Goal: Task Accomplishment & Management: Manage account settings

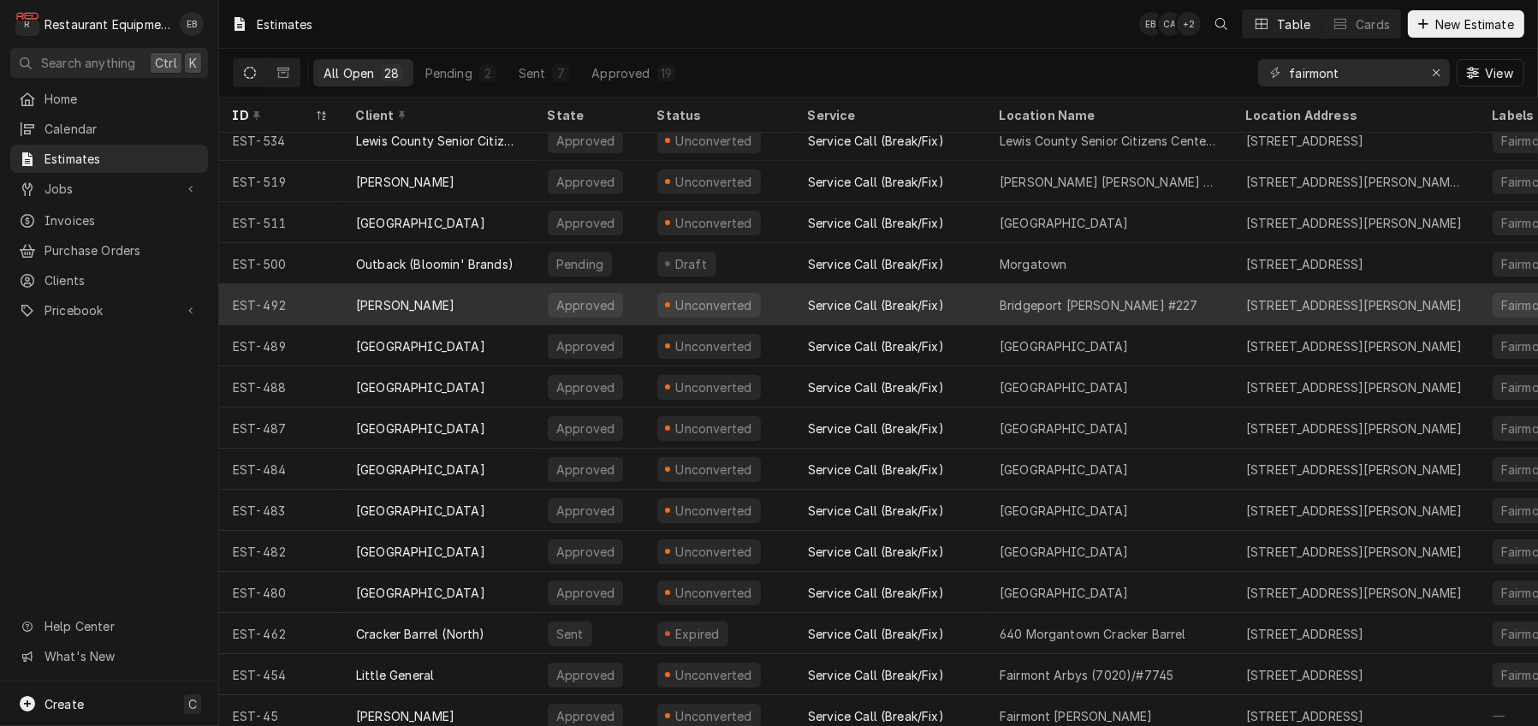
scroll to position [320, 0]
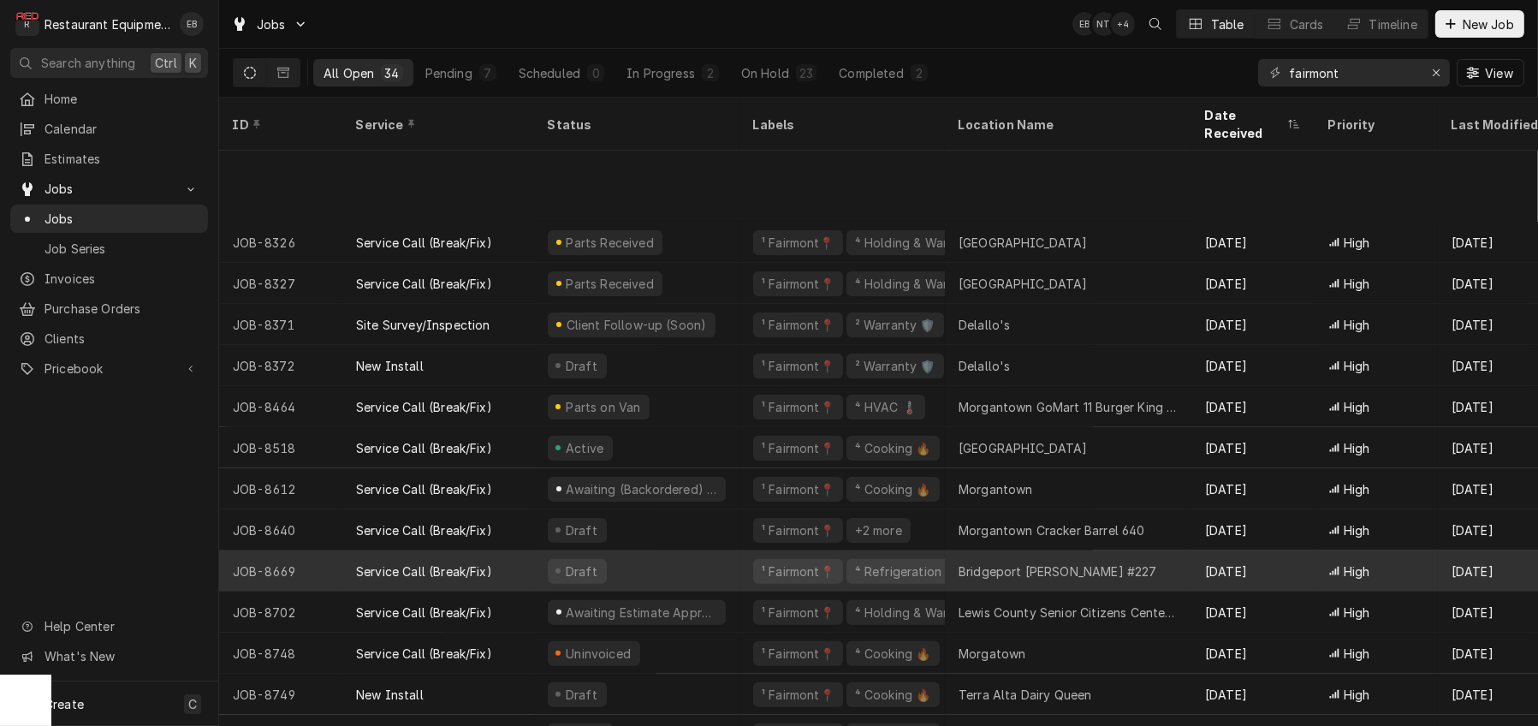
scroll to position [668, 0]
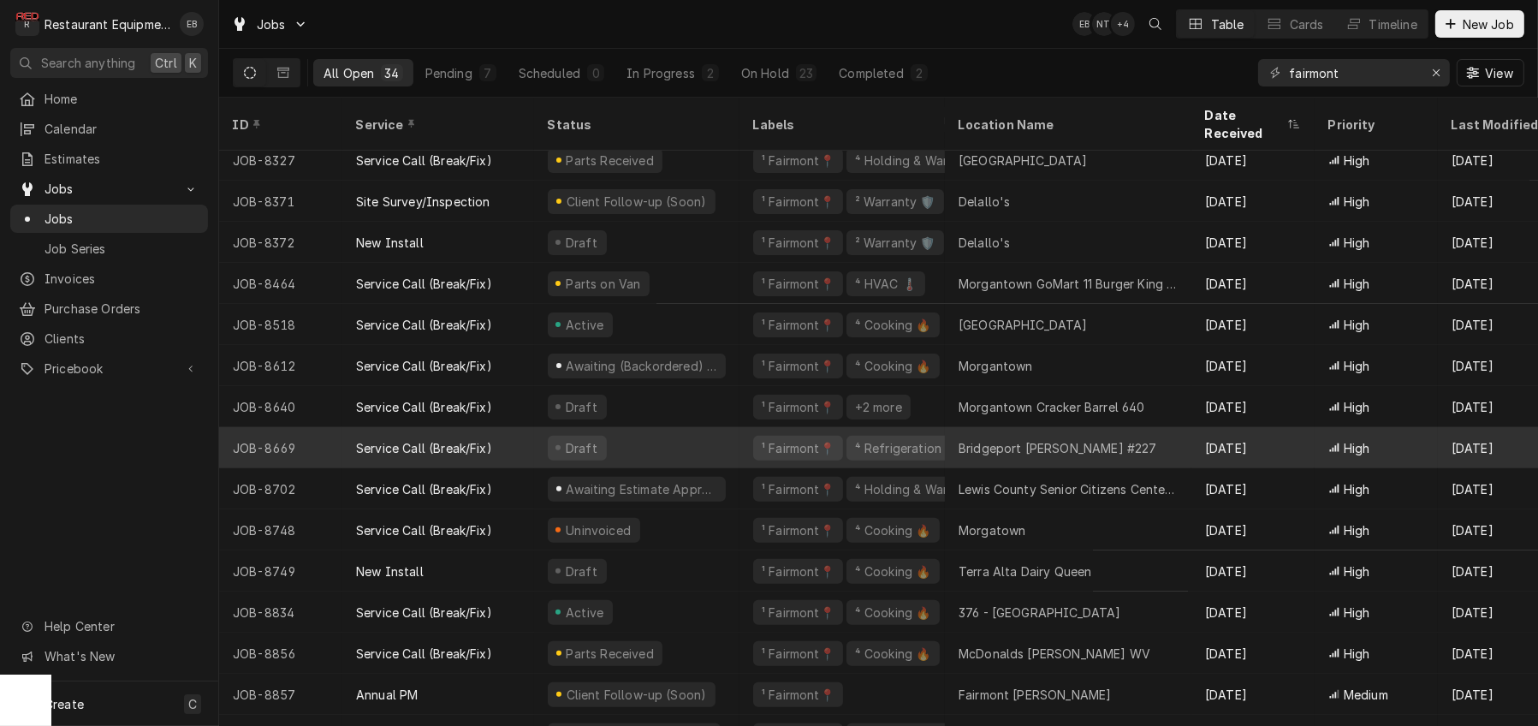
click at [668, 445] on div "Draft" at bounding box center [636, 447] width 205 height 41
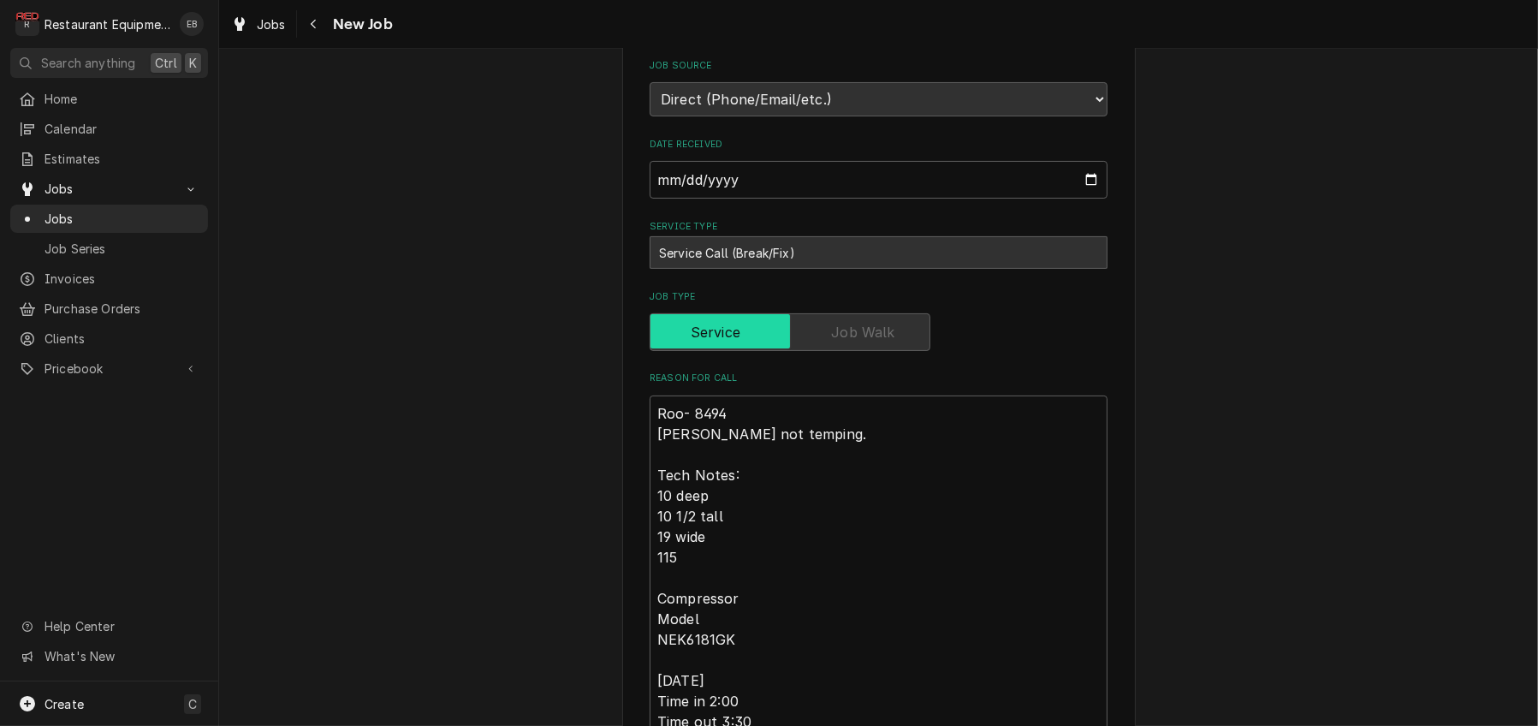
type textarea "x"
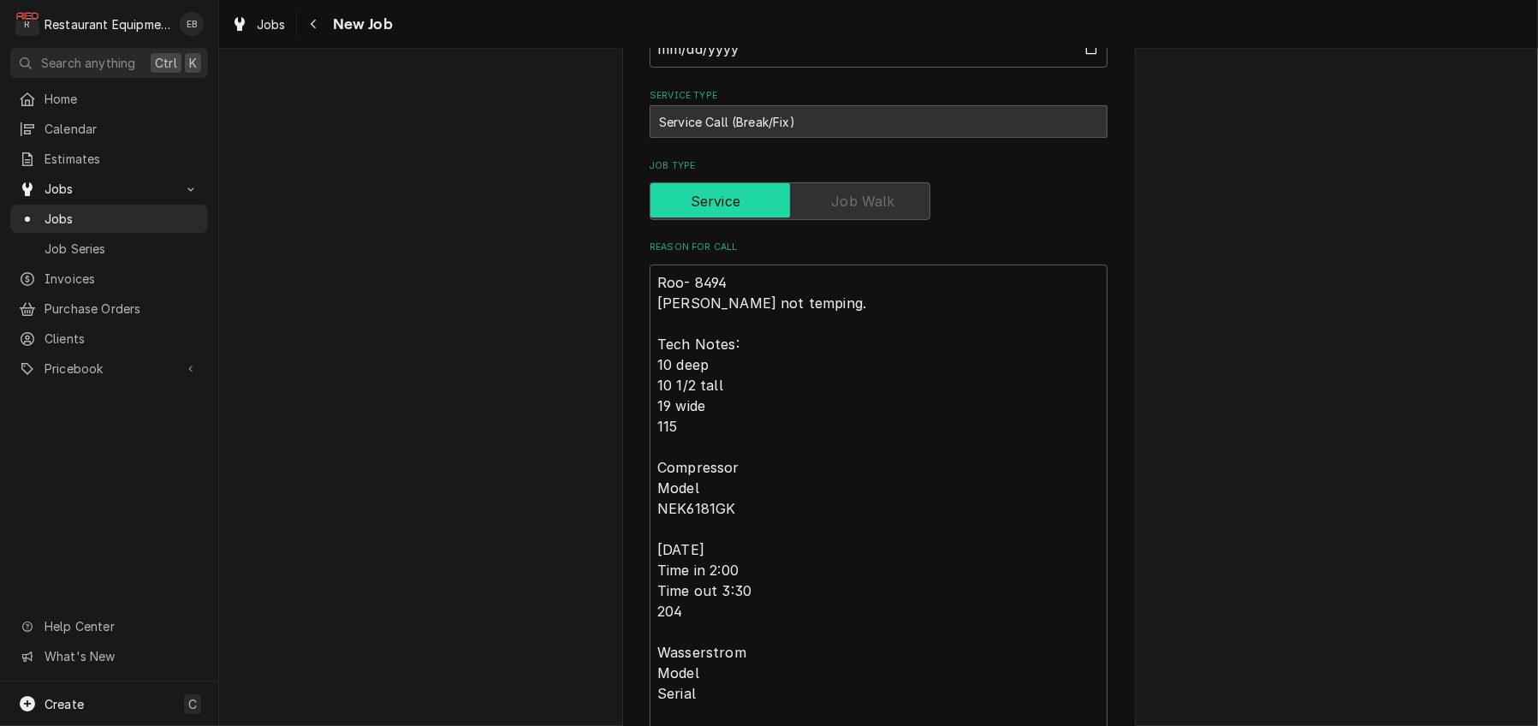
scroll to position [539, 0]
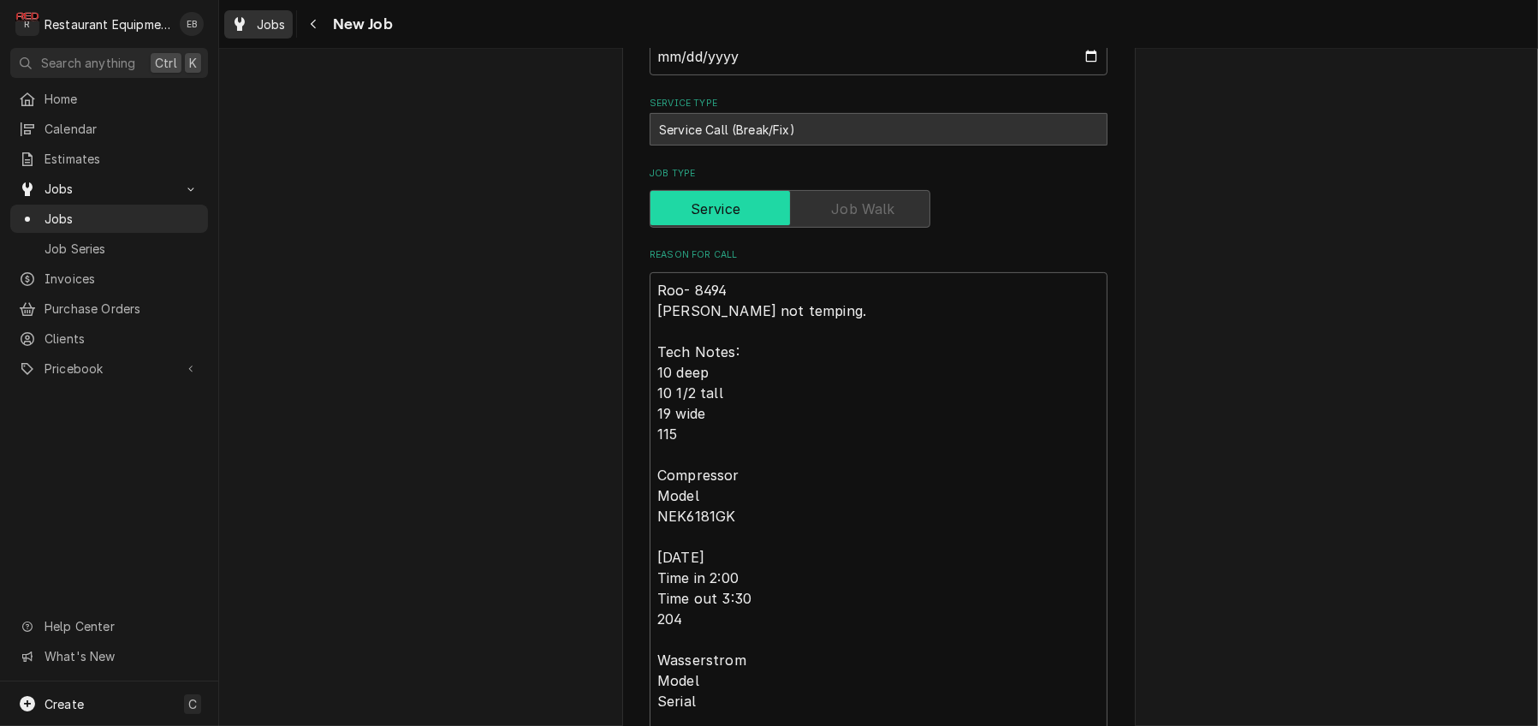
click at [286, 27] on span "Jobs" at bounding box center [271, 24] width 29 height 18
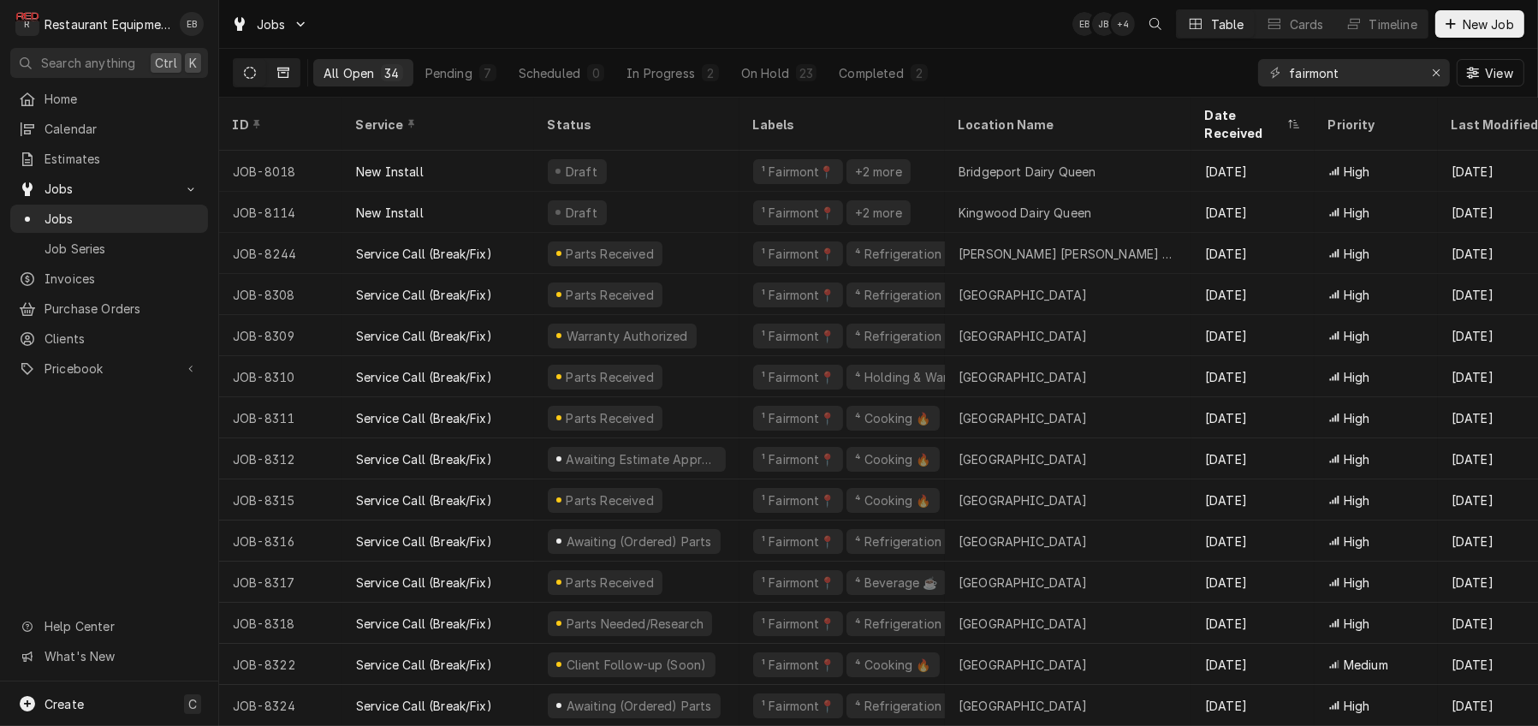
click at [289, 76] on icon "Dynamic Content Wrapper" at bounding box center [283, 73] width 12 height 12
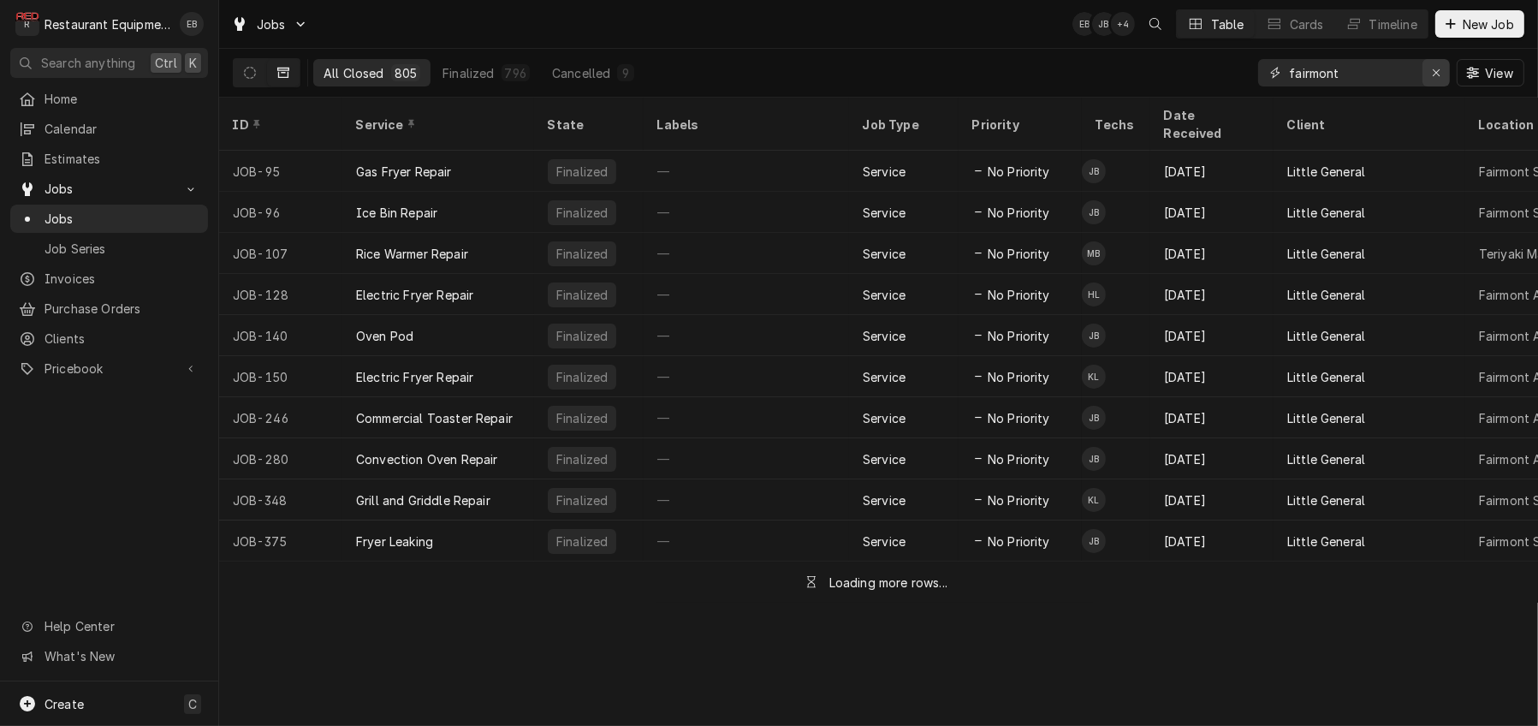
click at [1432, 79] on icon "Erase input" at bounding box center [1436, 73] width 9 height 12
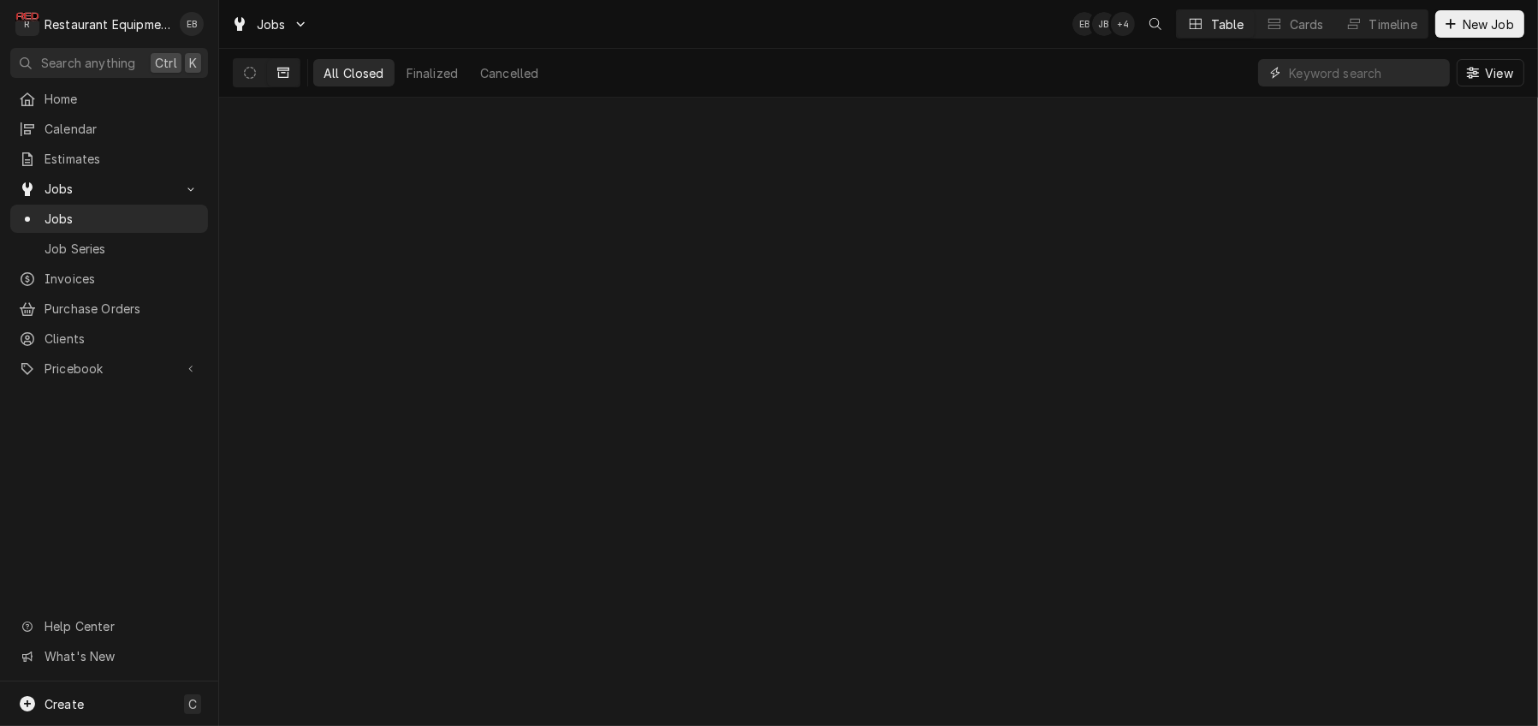
click at [1338, 81] on input "Dynamic Content Wrapper" at bounding box center [1365, 72] width 152 height 27
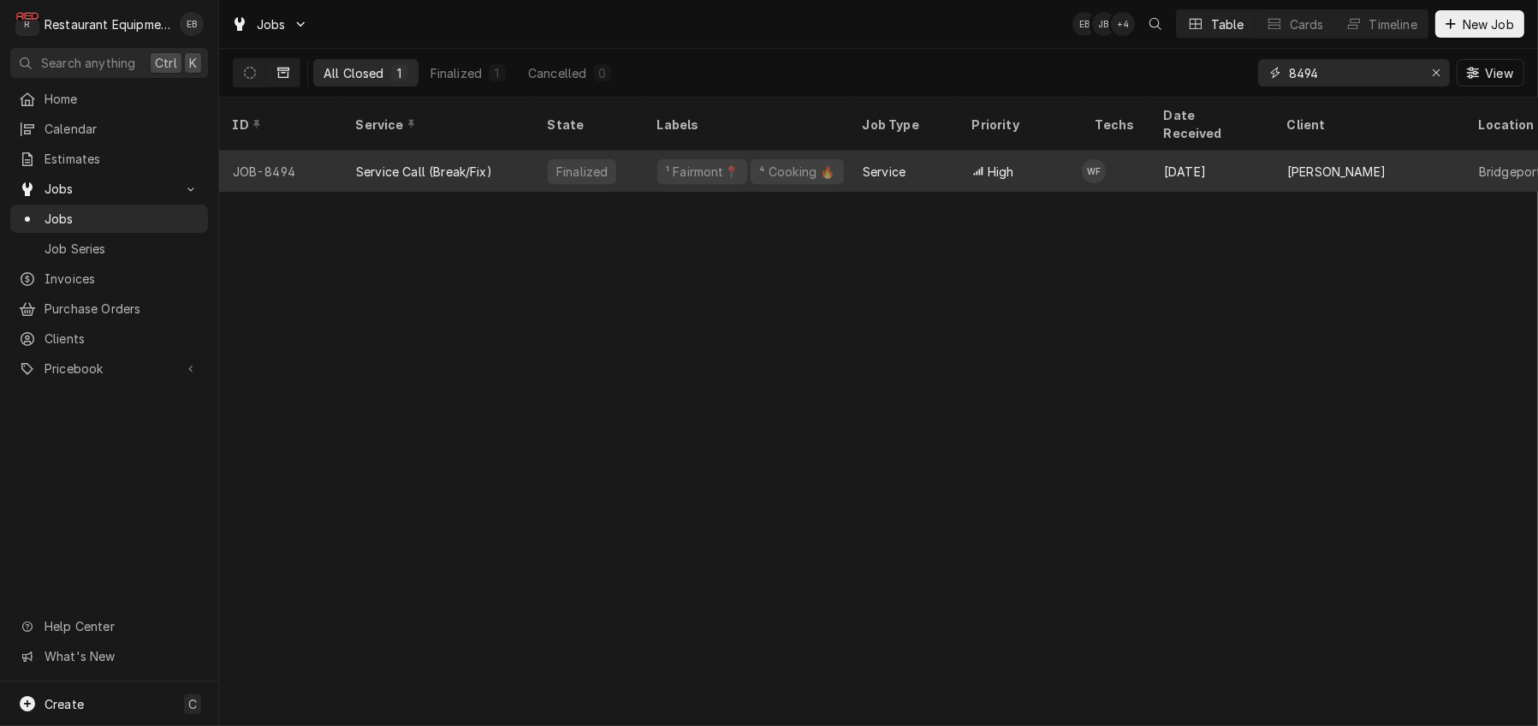
type input "8494"
click at [944, 167] on div "Service" at bounding box center [904, 171] width 110 height 41
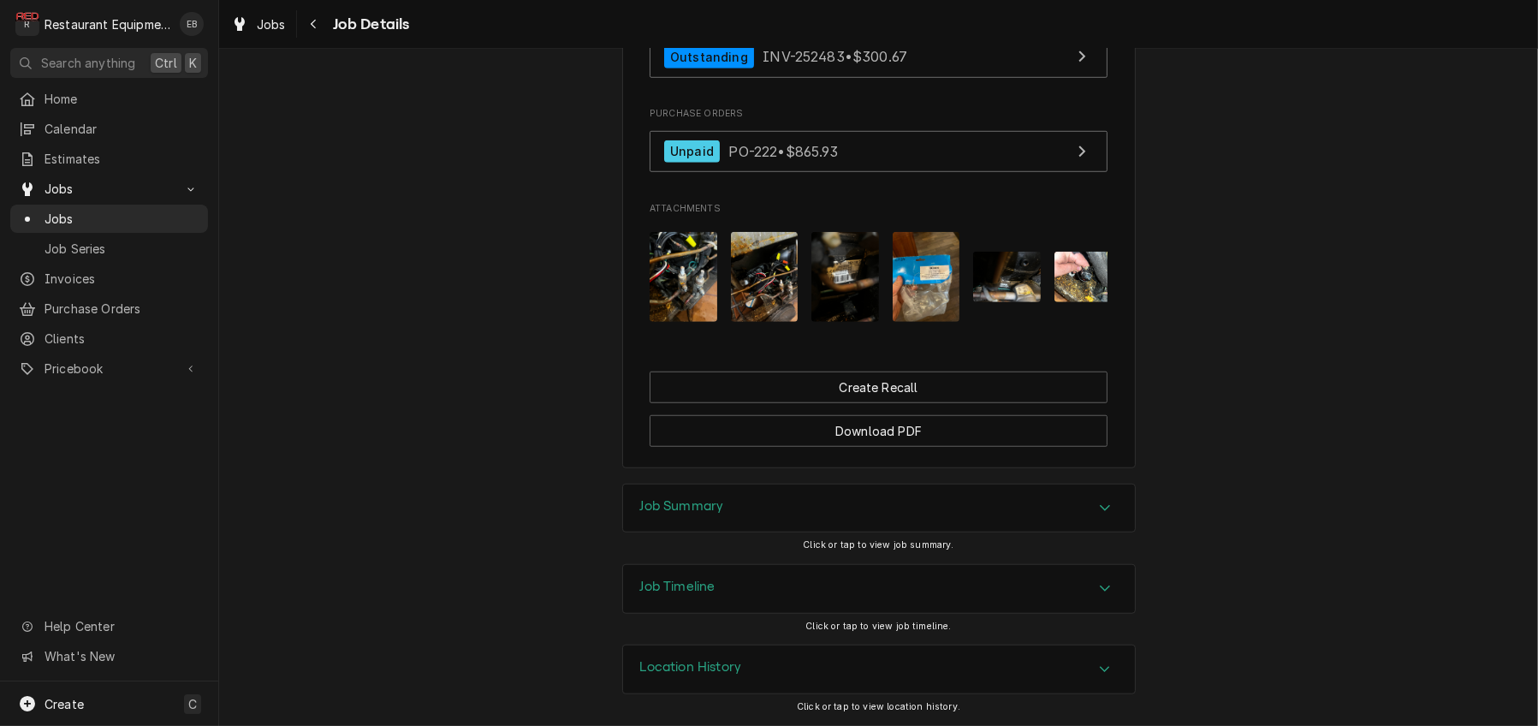
scroll to position [1654, 0]
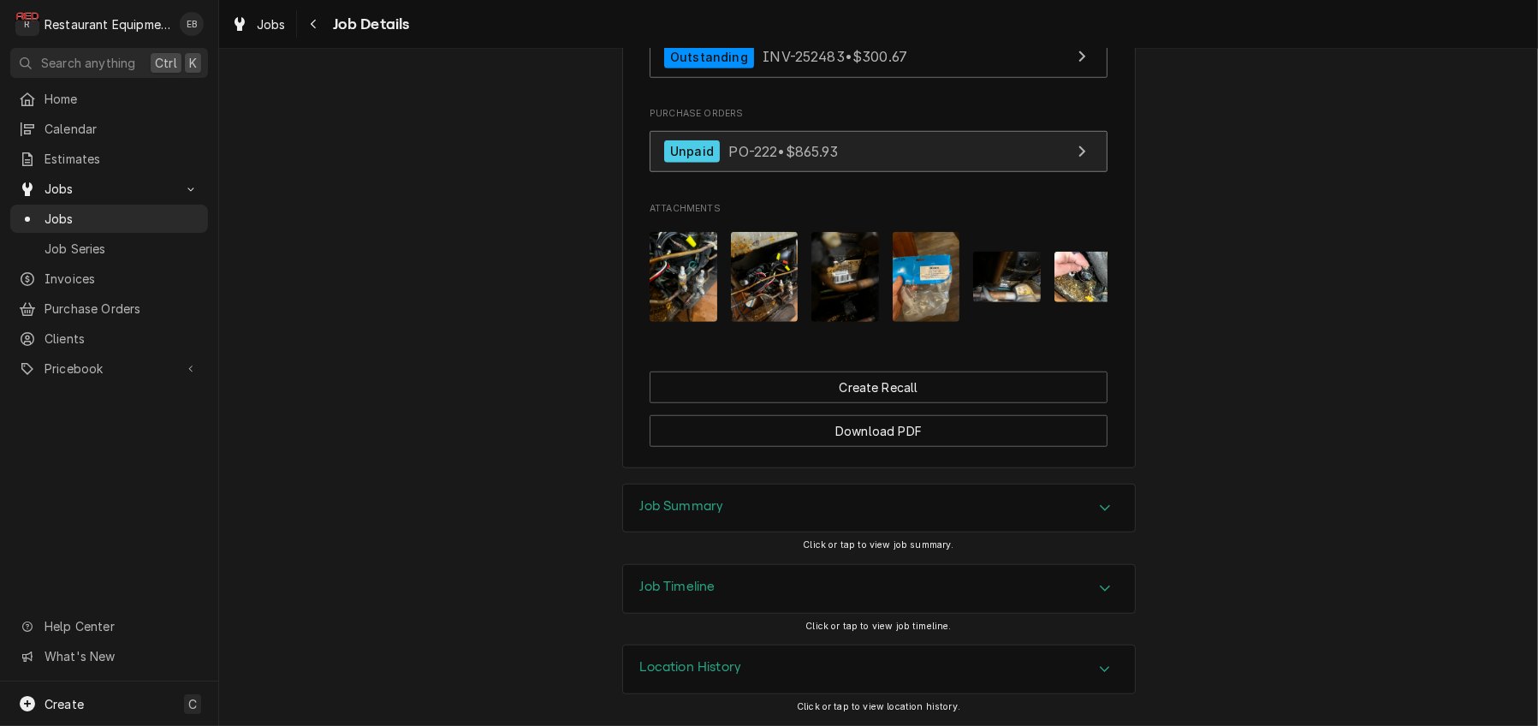
click at [876, 173] on link "Unpaid PO-222 • $865.93" at bounding box center [879, 152] width 458 height 42
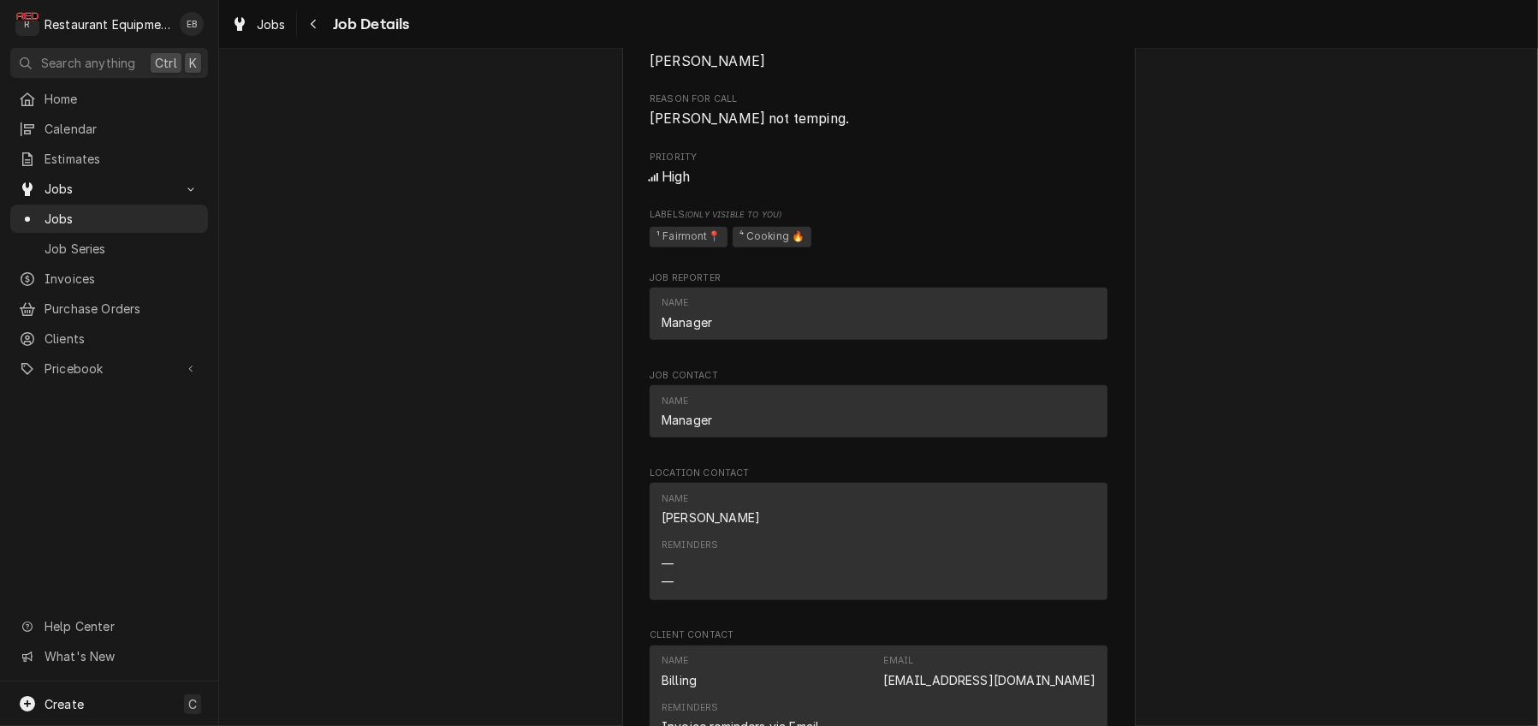
scroll to position [856, 0]
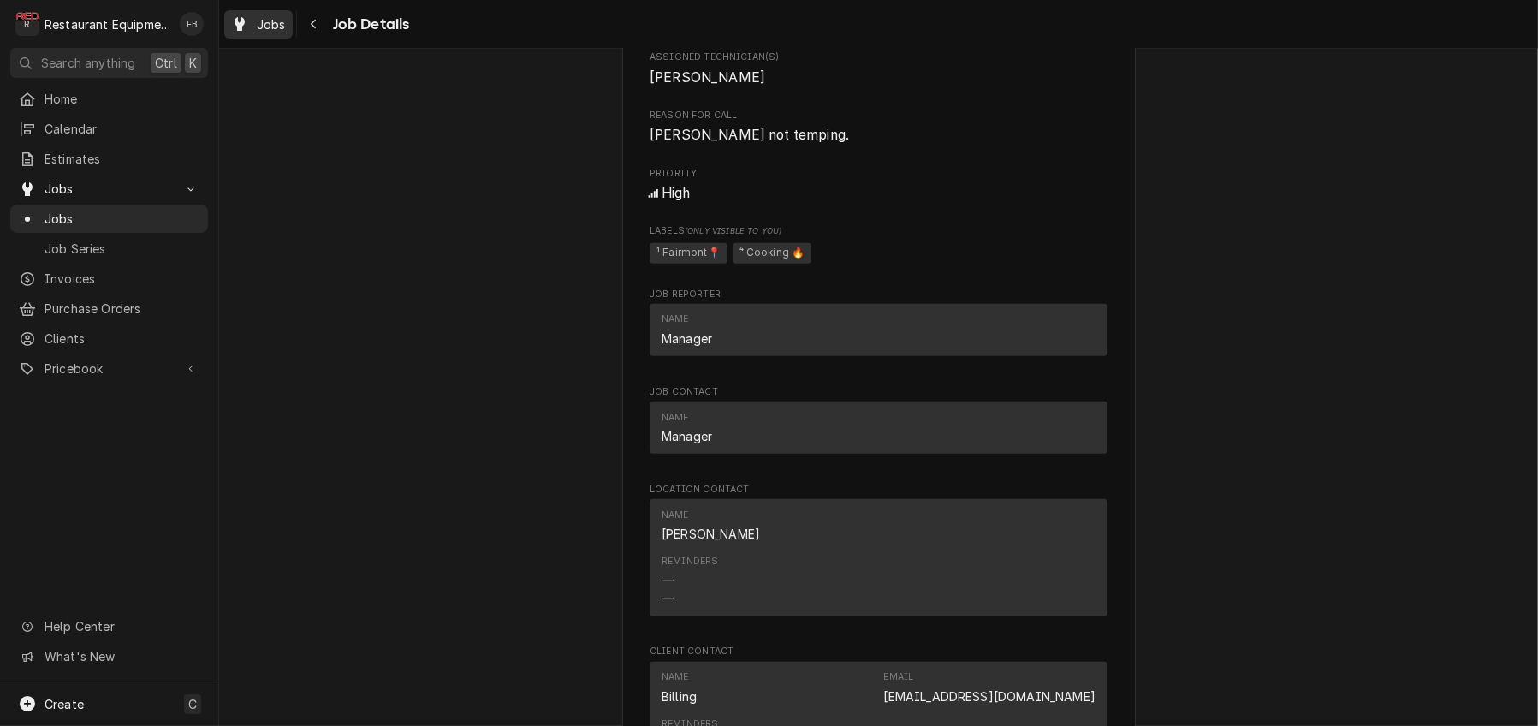
click at [286, 31] on span "Jobs" at bounding box center [271, 24] width 29 height 18
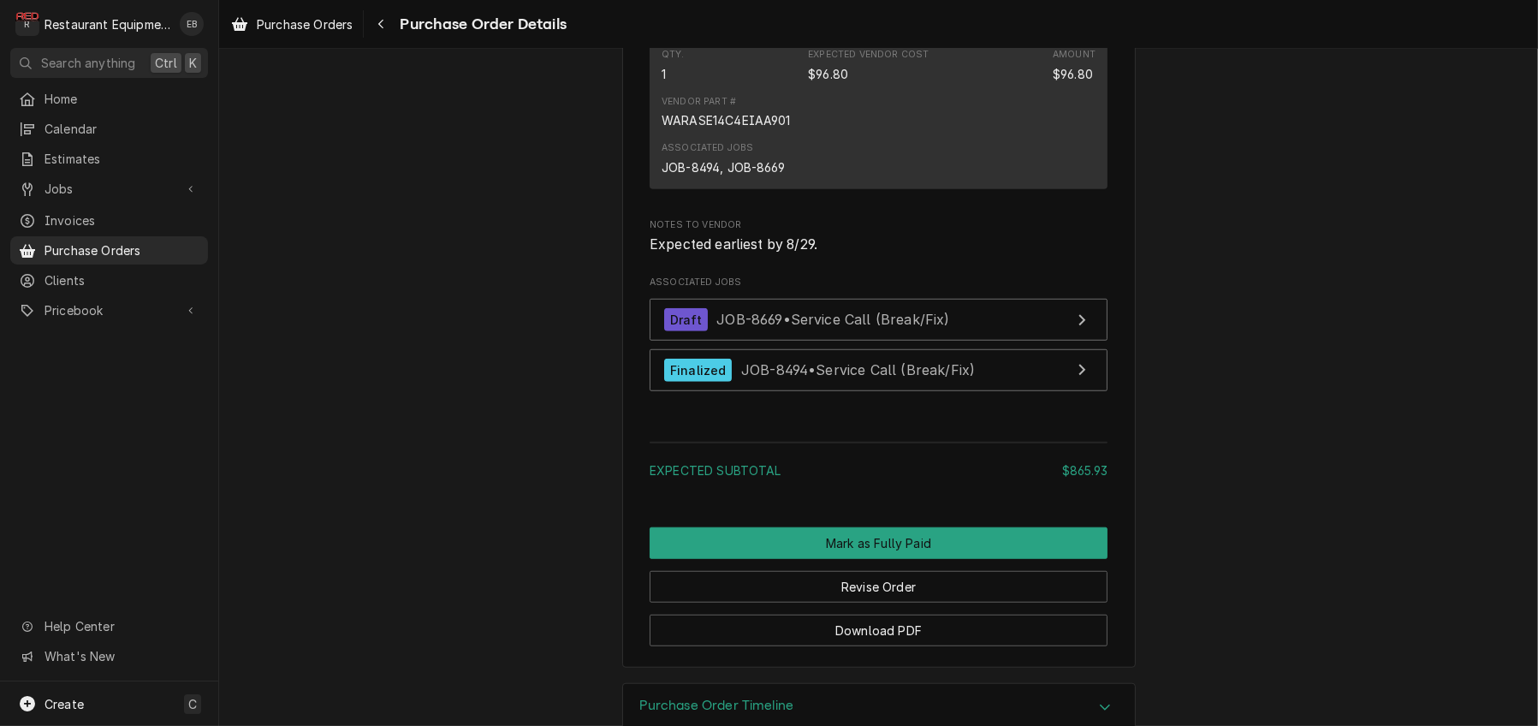
scroll to position [1597, 0]
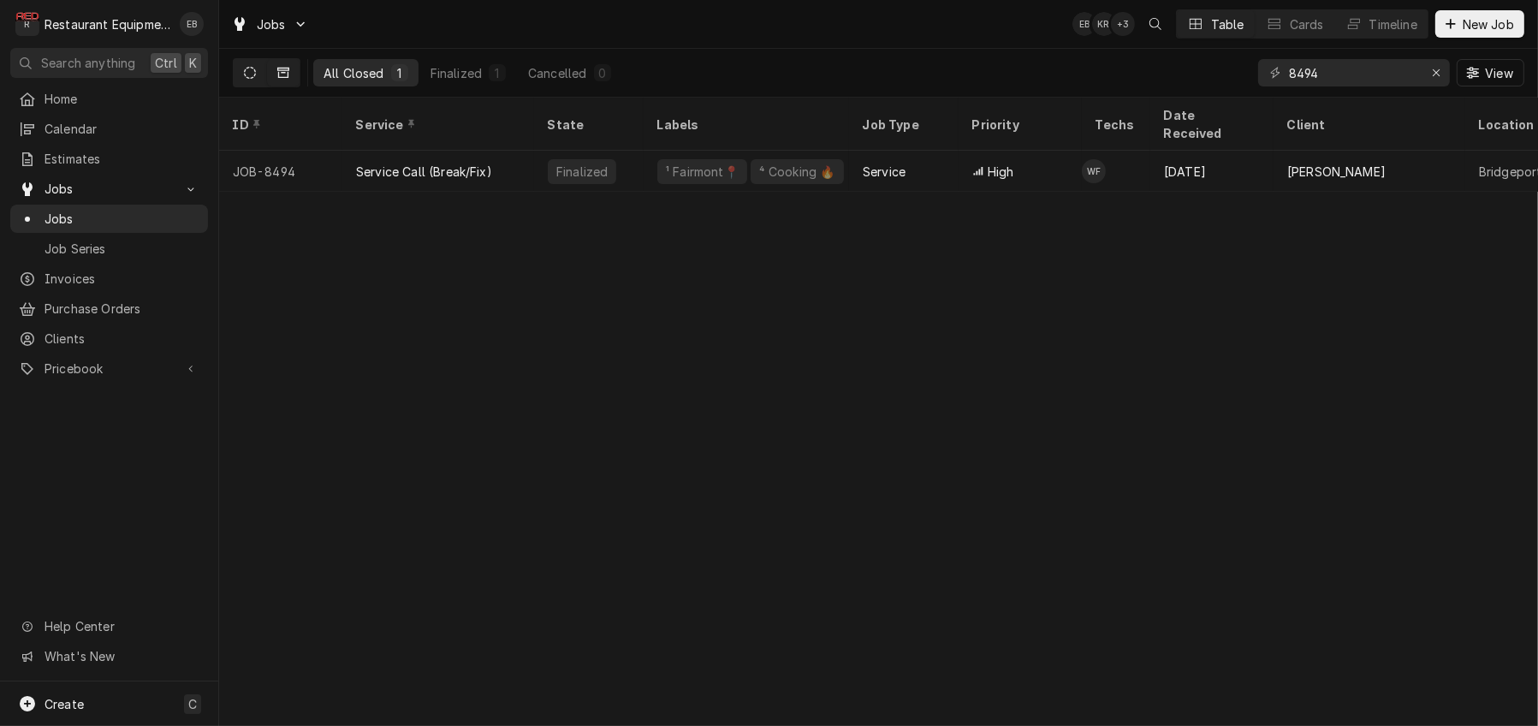
click at [261, 85] on button "Dynamic Content Wrapper" at bounding box center [250, 72] width 33 height 27
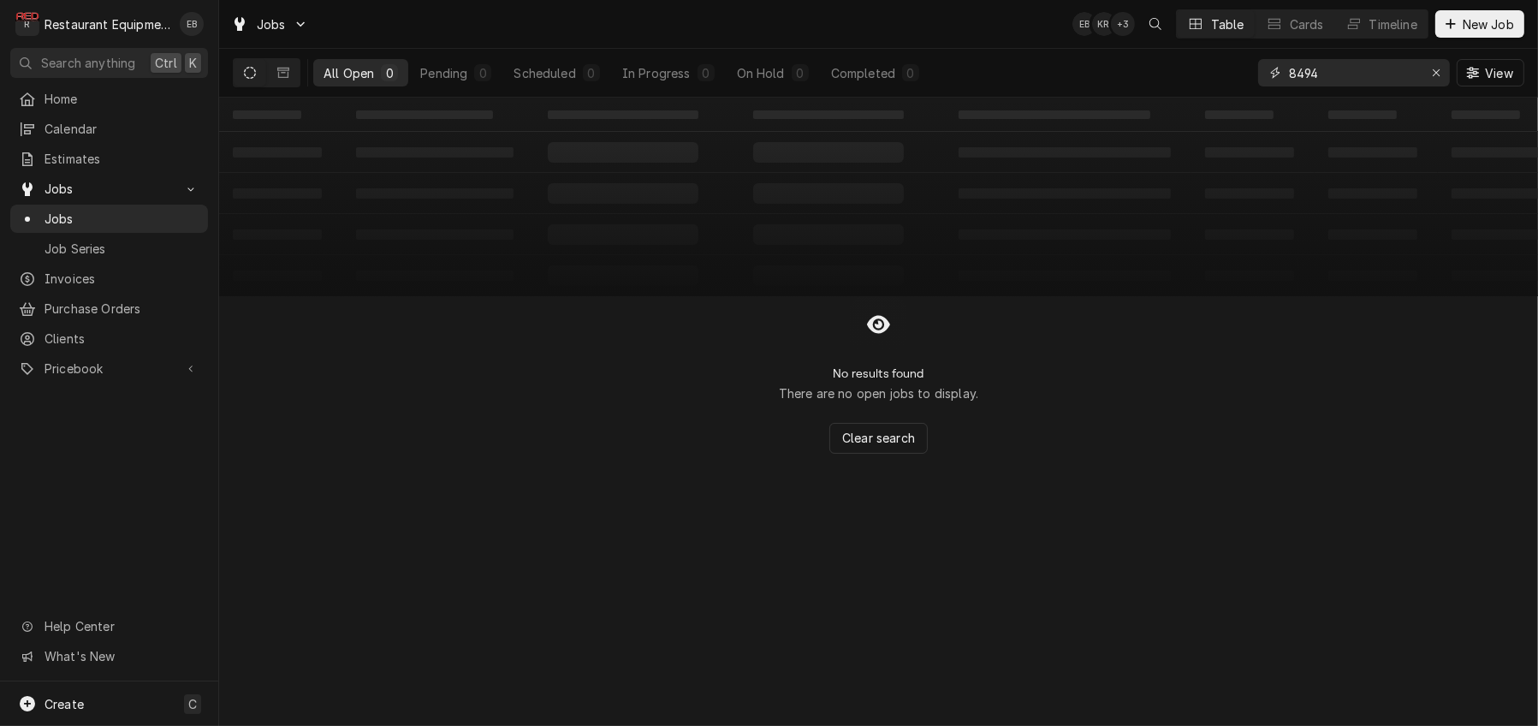
drag, startPoint x: 1275, startPoint y: 66, endPoint x: 1172, endPoint y: 75, distance: 104.0
click at [1169, 74] on div "All Open 0 Pending 0 Scheduled 0 In Progress 0 On Hold 0 Completed 0 8494 View" at bounding box center [879, 73] width 1292 height 48
type input "fairmont"
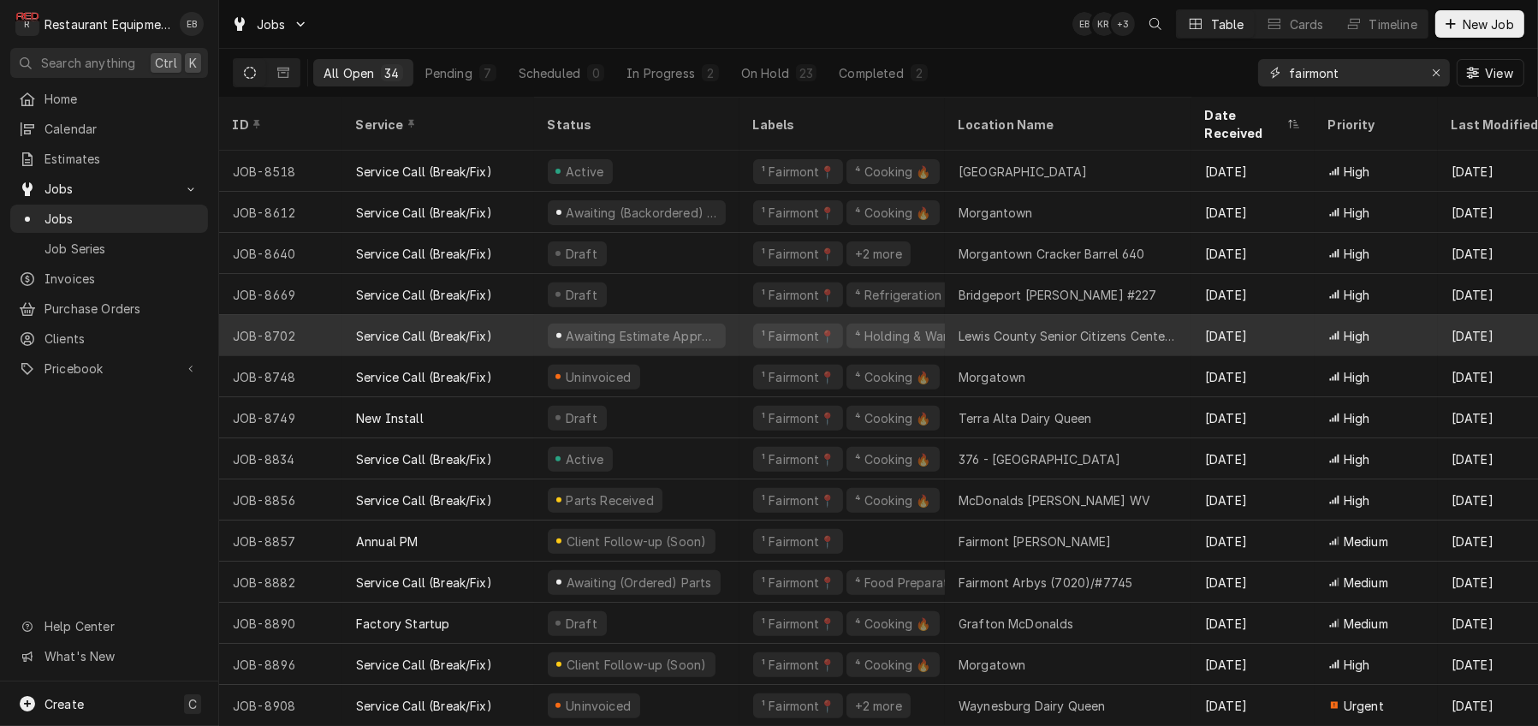
scroll to position [834, 0]
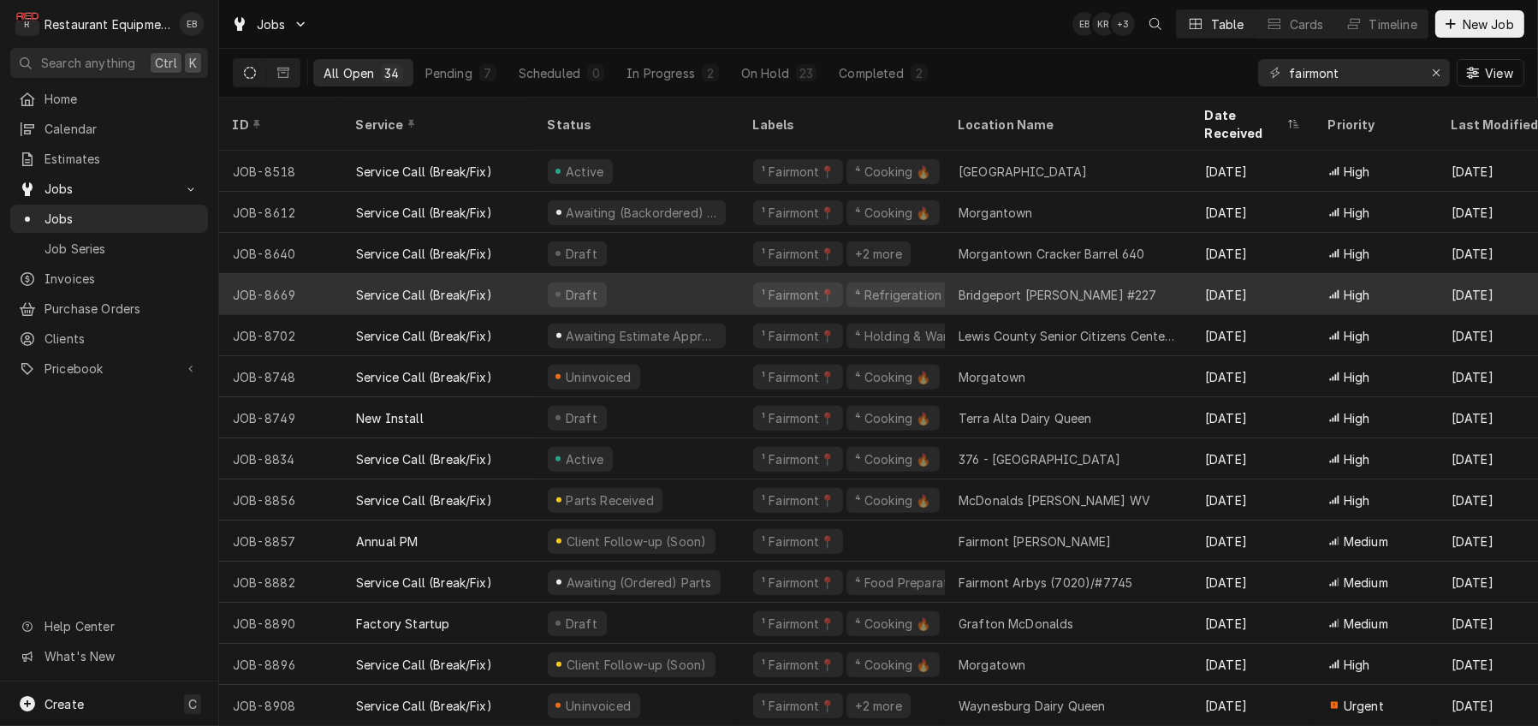
click at [740, 282] on div "Draft" at bounding box center [636, 294] width 205 height 41
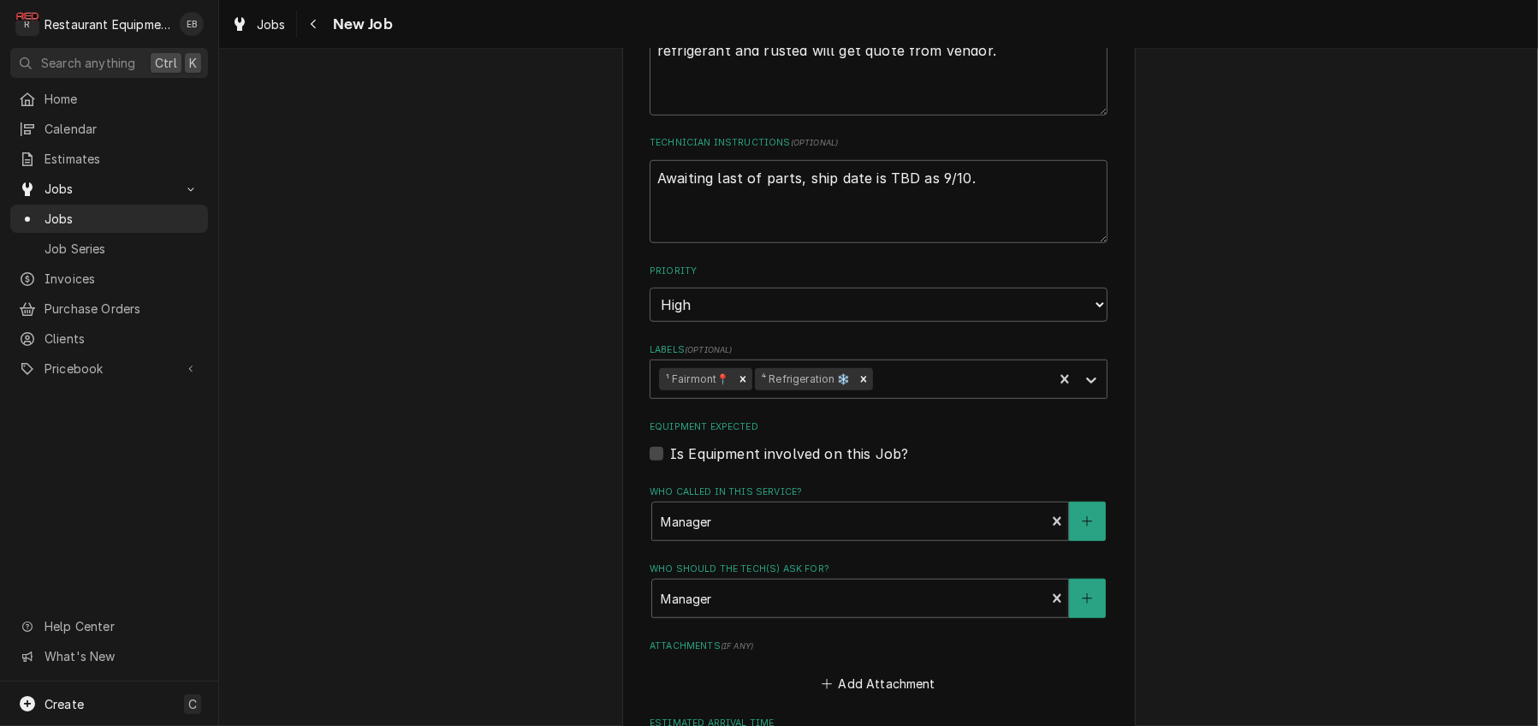
scroll to position [1483, 0]
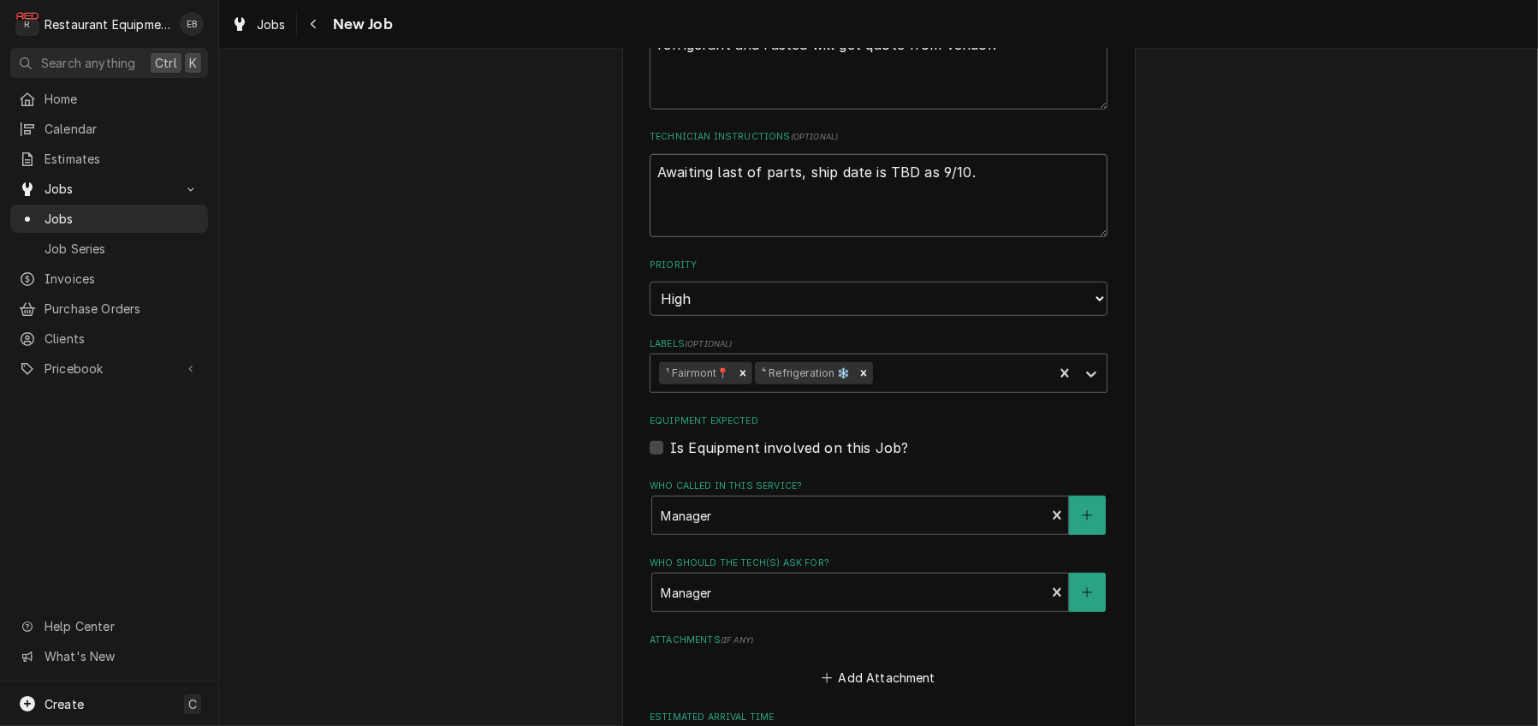
drag, startPoint x: 977, startPoint y: 275, endPoint x: 886, endPoint y: 282, distance: 91.1
click at [886, 238] on textarea "Awaiting last of parts, ship date is TBD as 9/10." at bounding box center [879, 196] width 458 height 84
type textarea "x"
type textarea "Awaiting last of parts, ship date is"
type textarea "x"
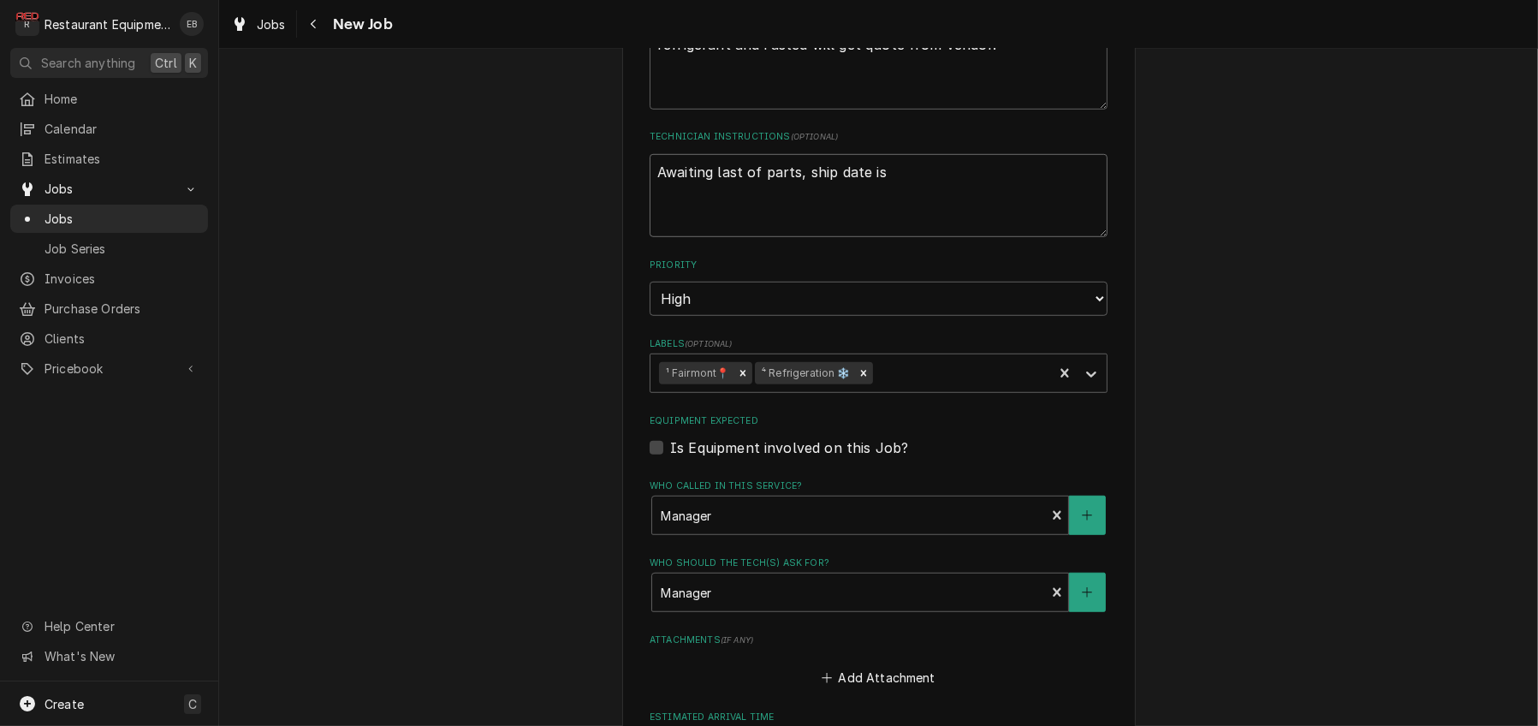
type textarea "Awaiting last of parts, ship date is e"
type textarea "x"
type textarea "Awaiting last of parts, ship date is ex"
type textarea "x"
type textarea "Awaiting last of parts, ship date is exp"
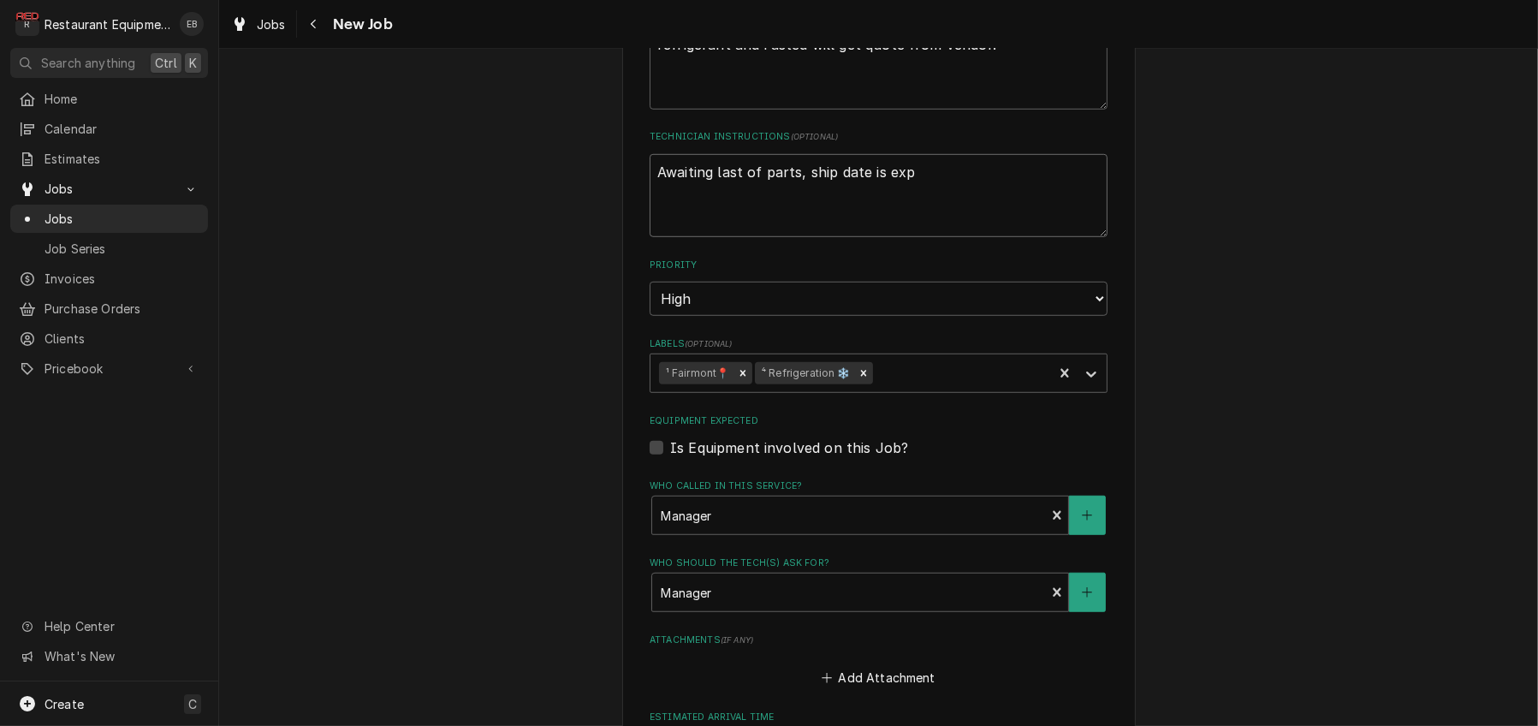
type textarea "x"
type textarea "Awaiting last of parts, ship date is expe"
type textarea "x"
type textarea "Awaiting last of parts, ship date is expec"
type textarea "x"
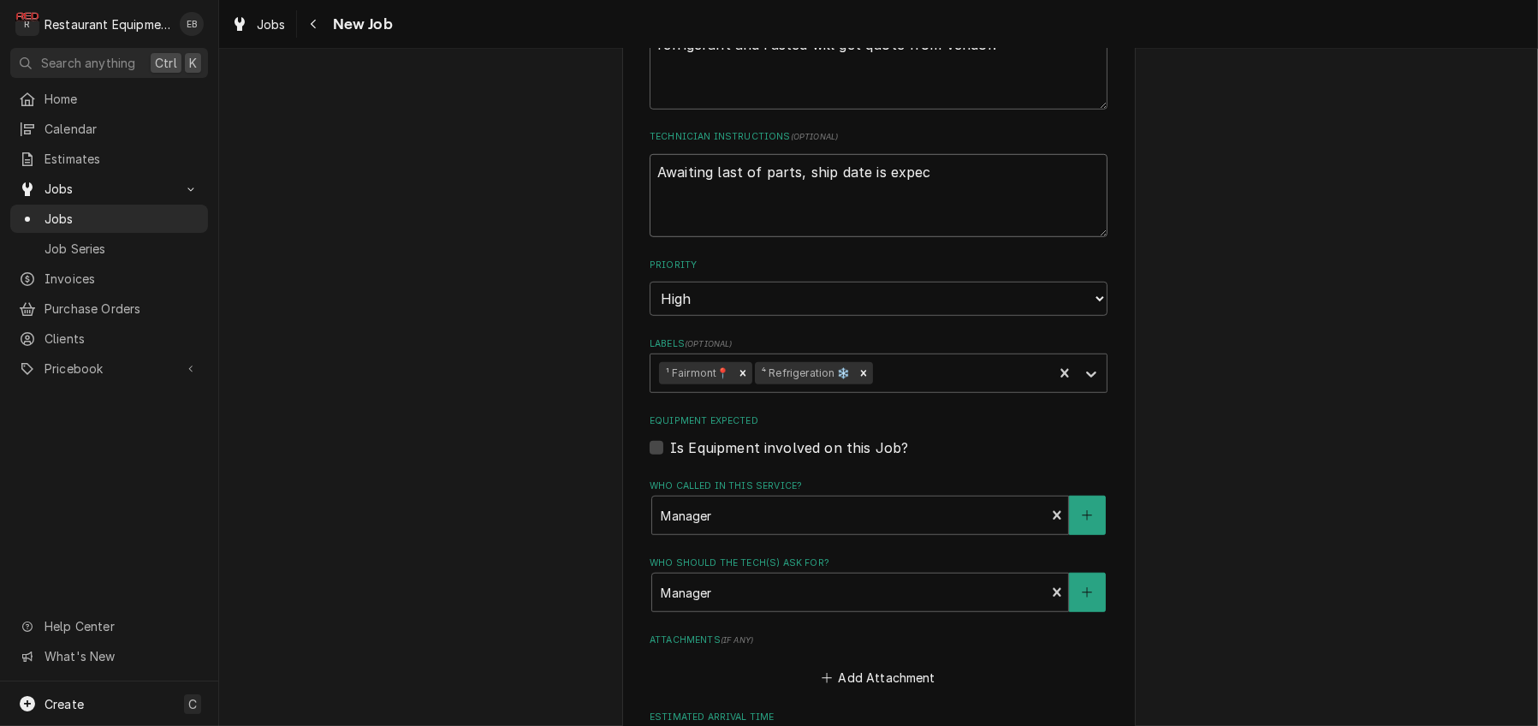
type textarea "Awaiting last of parts, ship date is expect"
type textarea "x"
type textarea "Awaiting last of parts, ship date is expecte"
type textarea "x"
type textarea "Awaiting last of parts, ship date is expected"
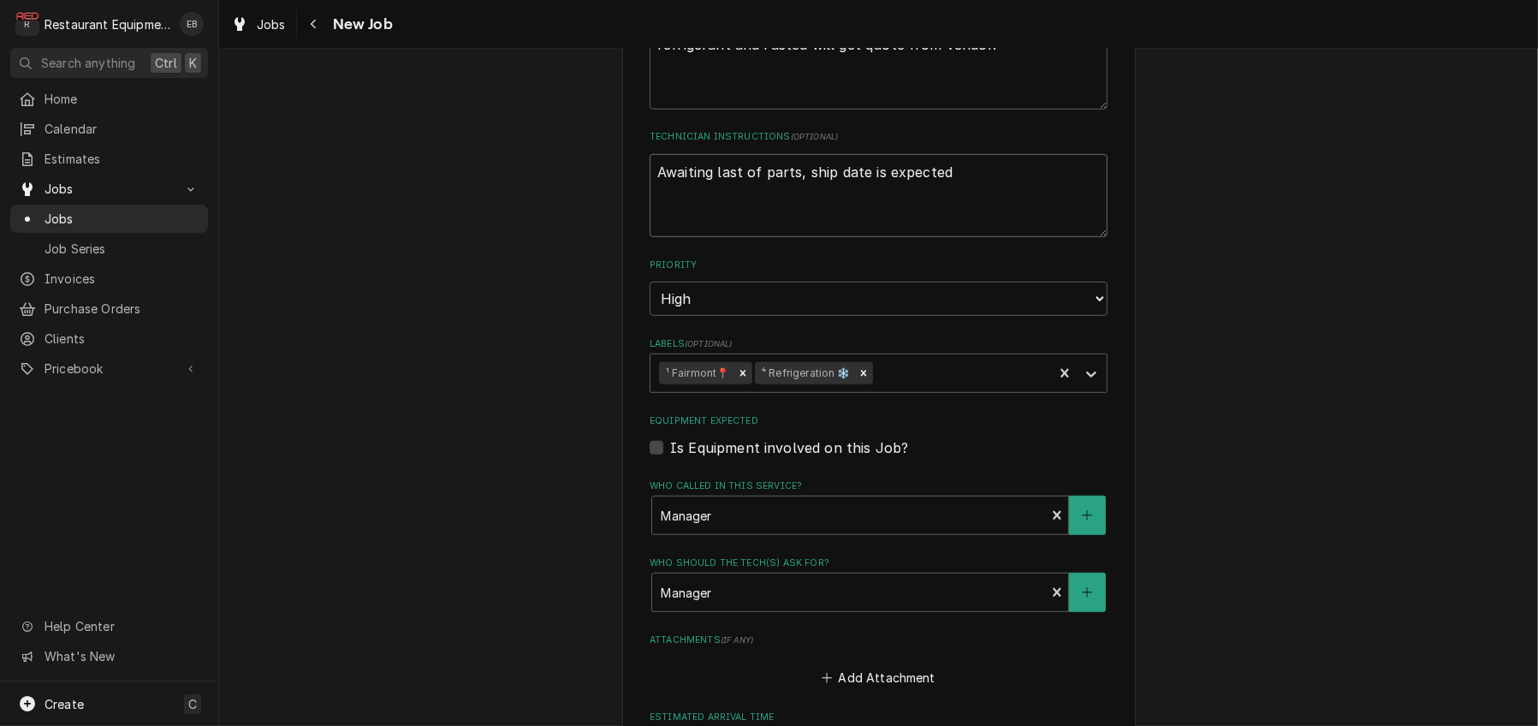
type textarea "x"
type textarea "Awaiting last of parts, ship date is expected"
type textarea "x"
type textarea "Awaiting last of parts, ship date is expected t"
type textarea "x"
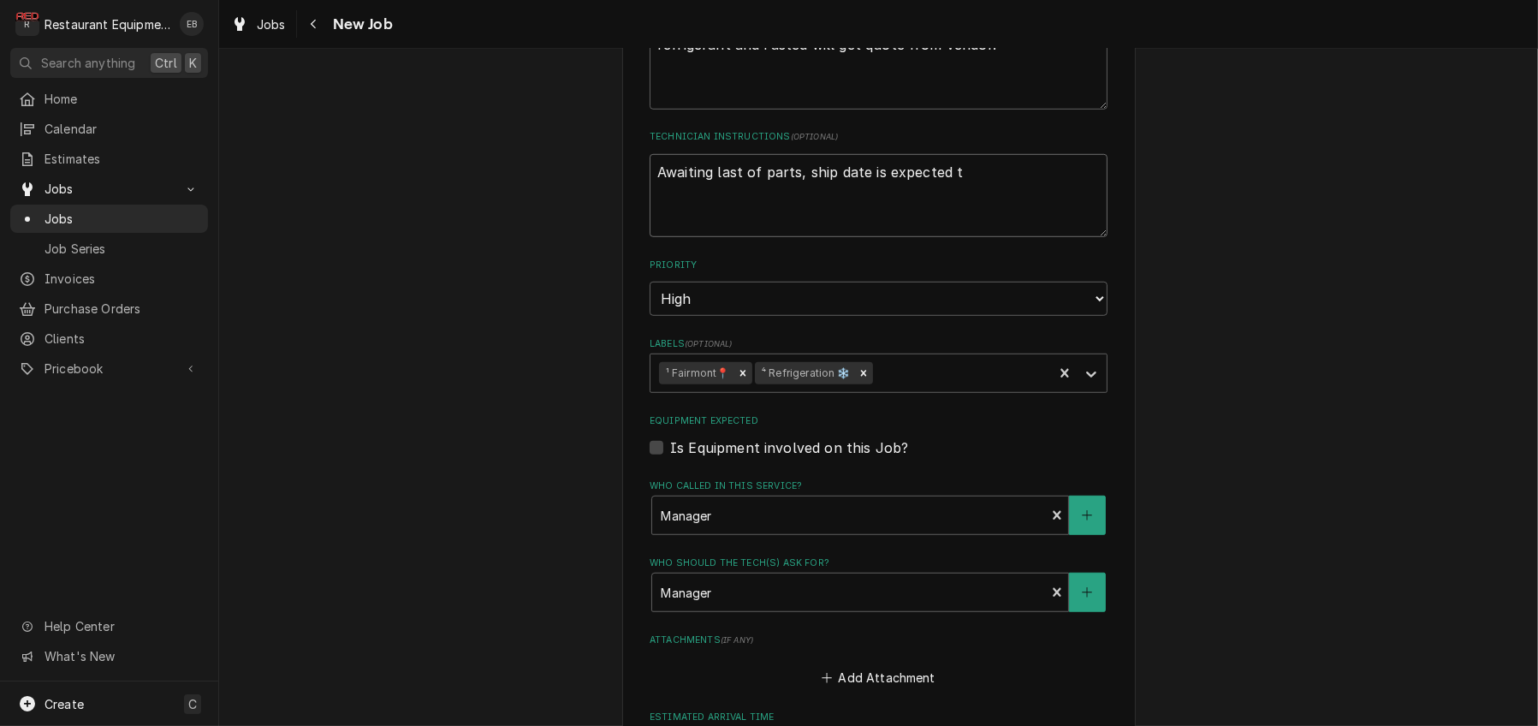
type textarea "Awaiting last of parts, ship date is expected to"
type textarea "x"
type textarea "Awaiting last of parts, ship date is expected to"
type textarea "x"
type textarea "Awaiting last of parts, ship date is expected to b"
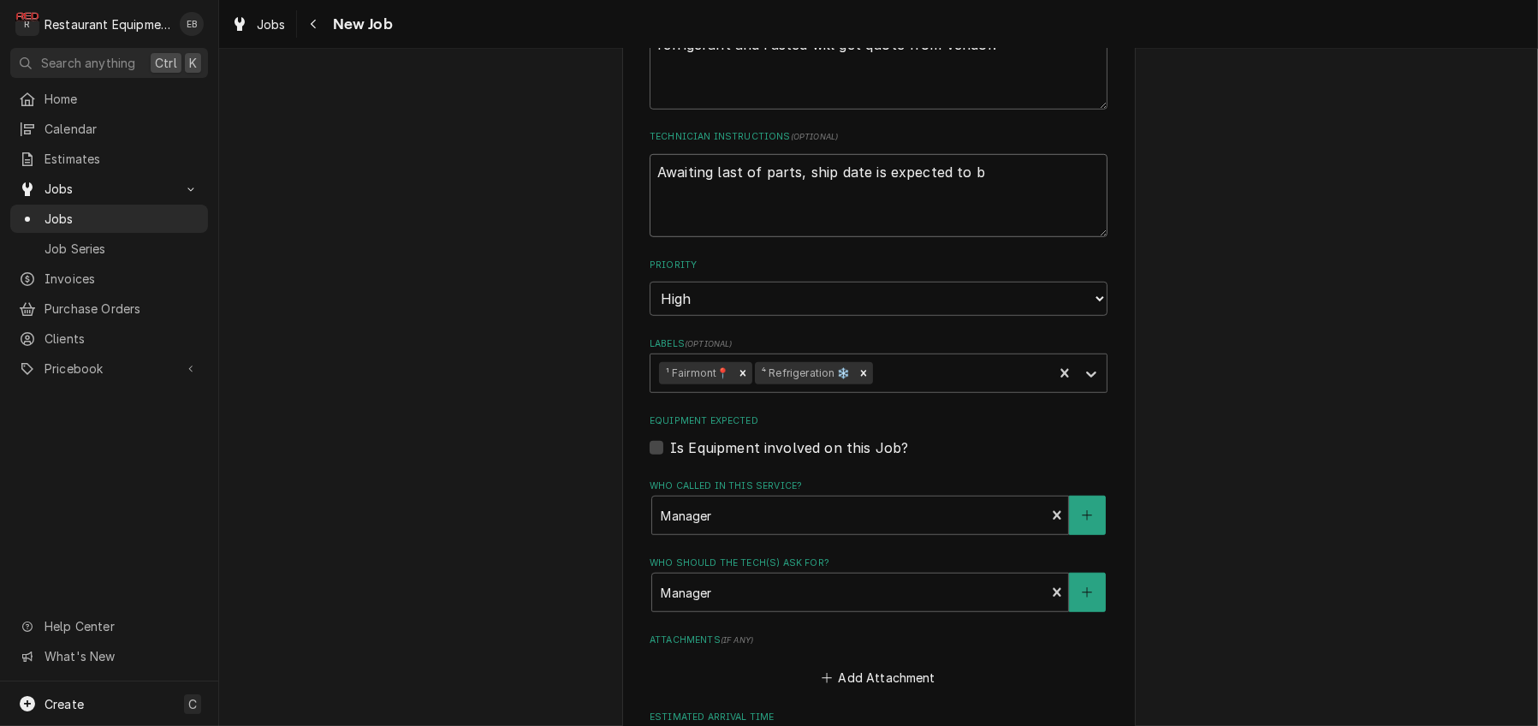
type textarea "x"
type textarea "Awaiting last of parts, ship date is expected to be"
type textarea "x"
type textarea "Awaiting last of parts, ship date is expected to be"
type textarea "x"
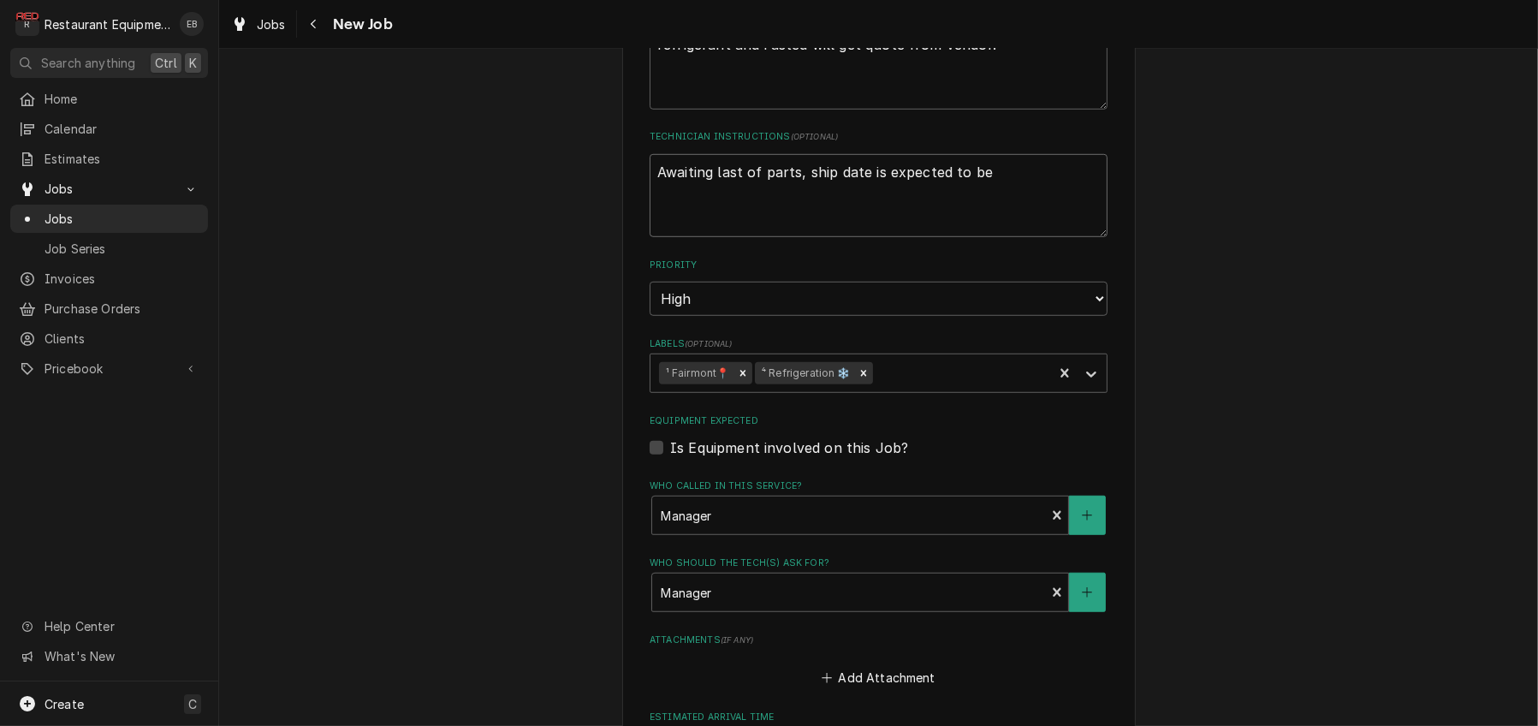
type textarea "Awaiting last of parts, ship date is expected to be 9"
type textarea "x"
type textarea "Awaiting last of parts, ship date is expected to be 9/"
type textarea "x"
type textarea "Awaiting last of parts, ship date is expected to be 9/2"
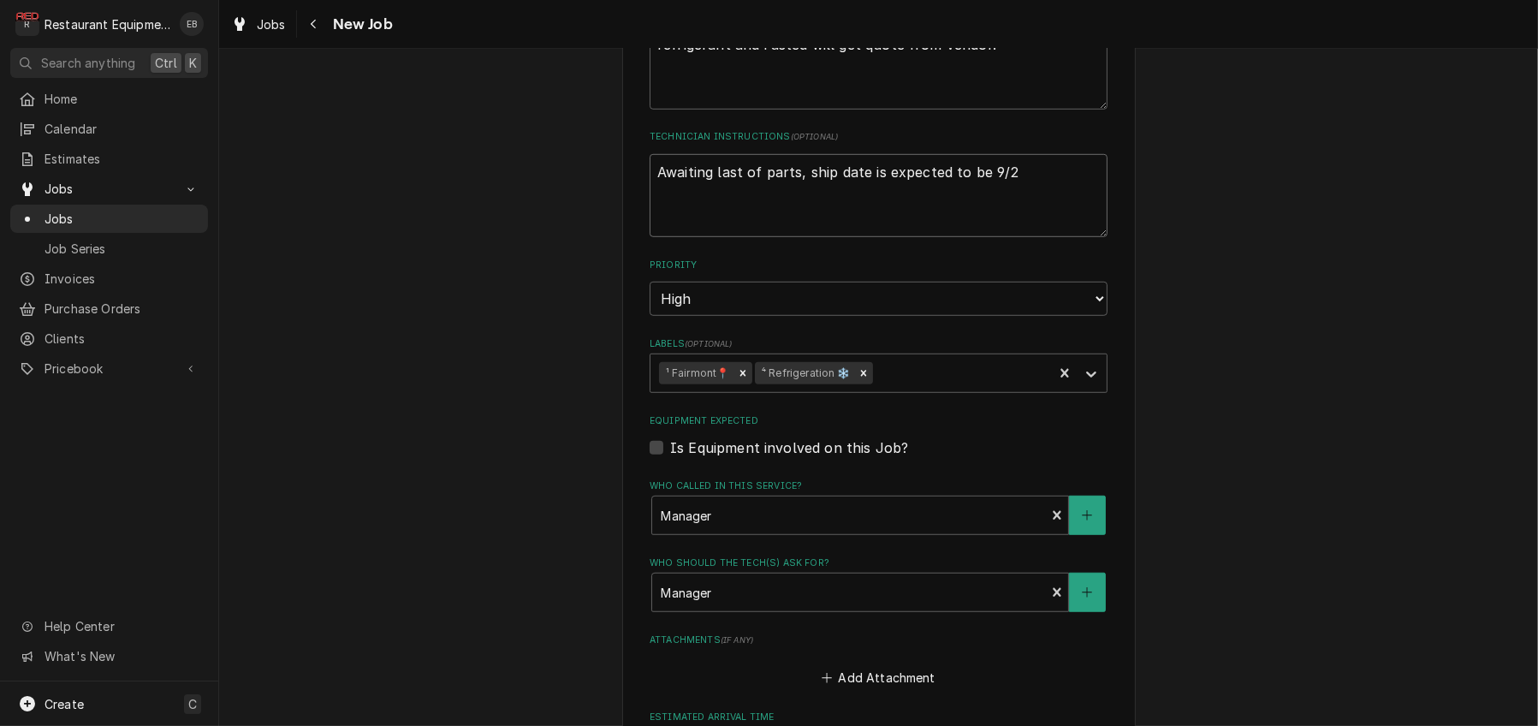
type textarea "x"
type textarea "Awaiting last of parts, ship date is expected to be 9/26"
type textarea "x"
type textarea "Awaiting last of parts, ship date is expected to be 9/26"
type textarea "x"
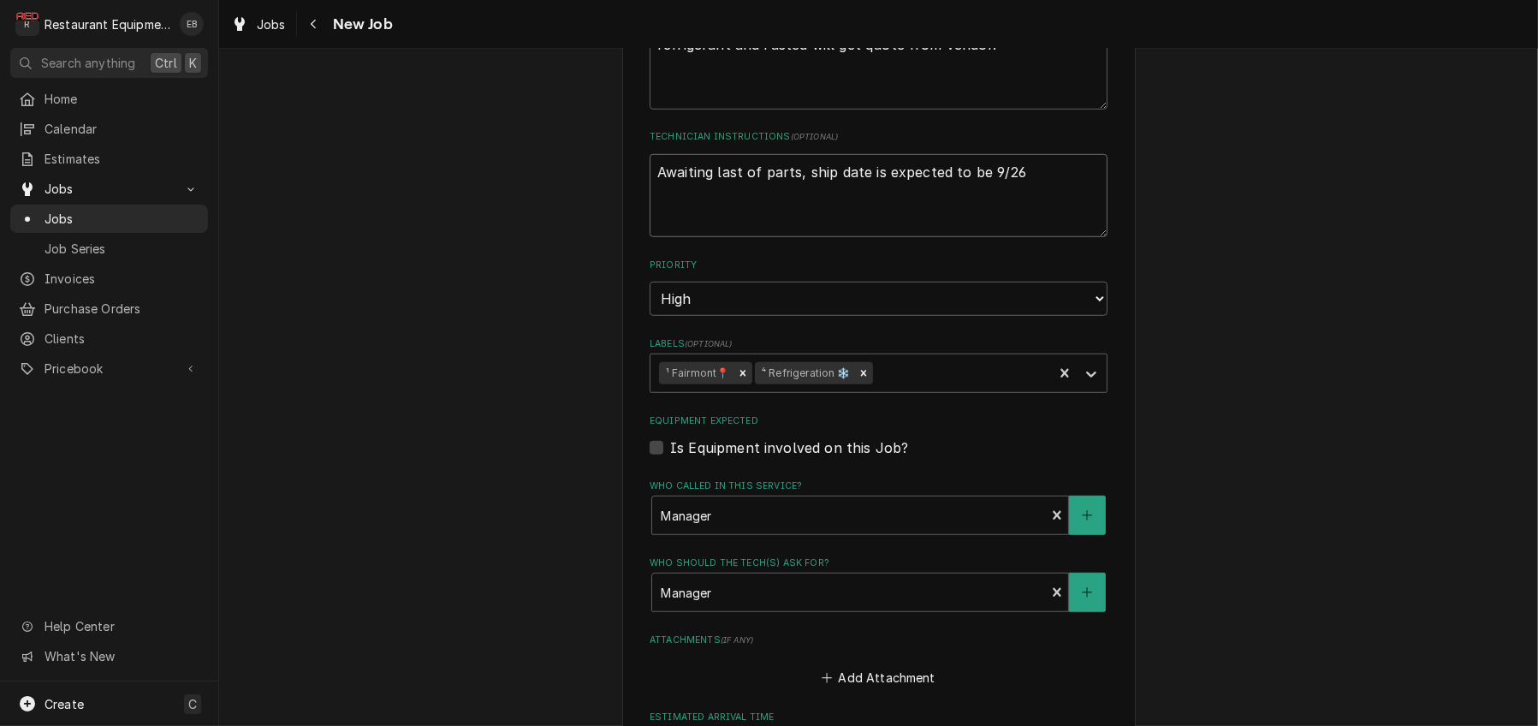
type textarea "Awaiting last of parts, ship date is expected to be 9/26 a"
type textarea "x"
type textarea "Awaiting last of parts, ship date is expected to be 9/26 as"
type textarea "x"
type textarea "Awaiting last of parts, ship date is expected to be 9/26 as"
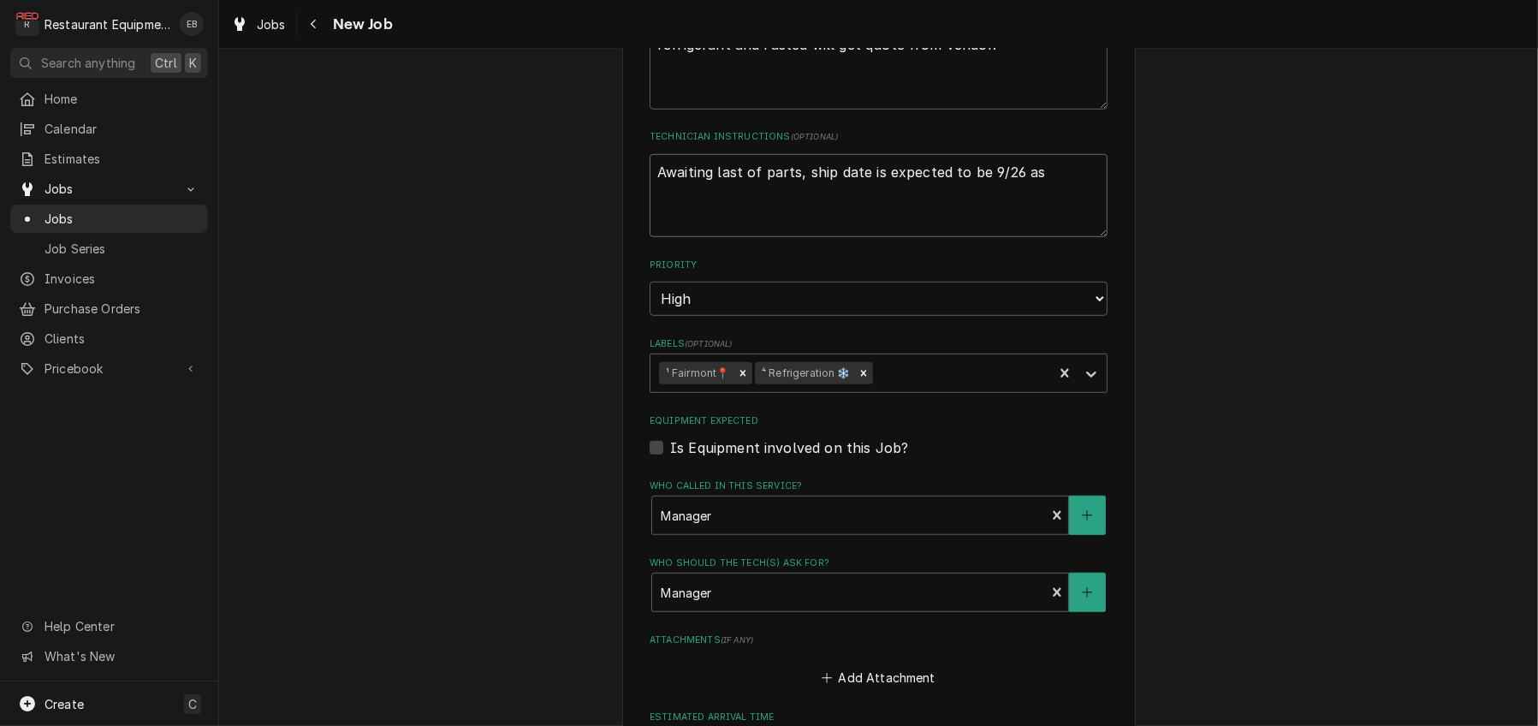
type textarea "x"
type textarea "Awaiting last of parts, ship date is expected to be 9/26 as o"
type textarea "x"
type textarea "Awaiting last of parts, ship date is expected to be 9/26 as of"
type textarea "x"
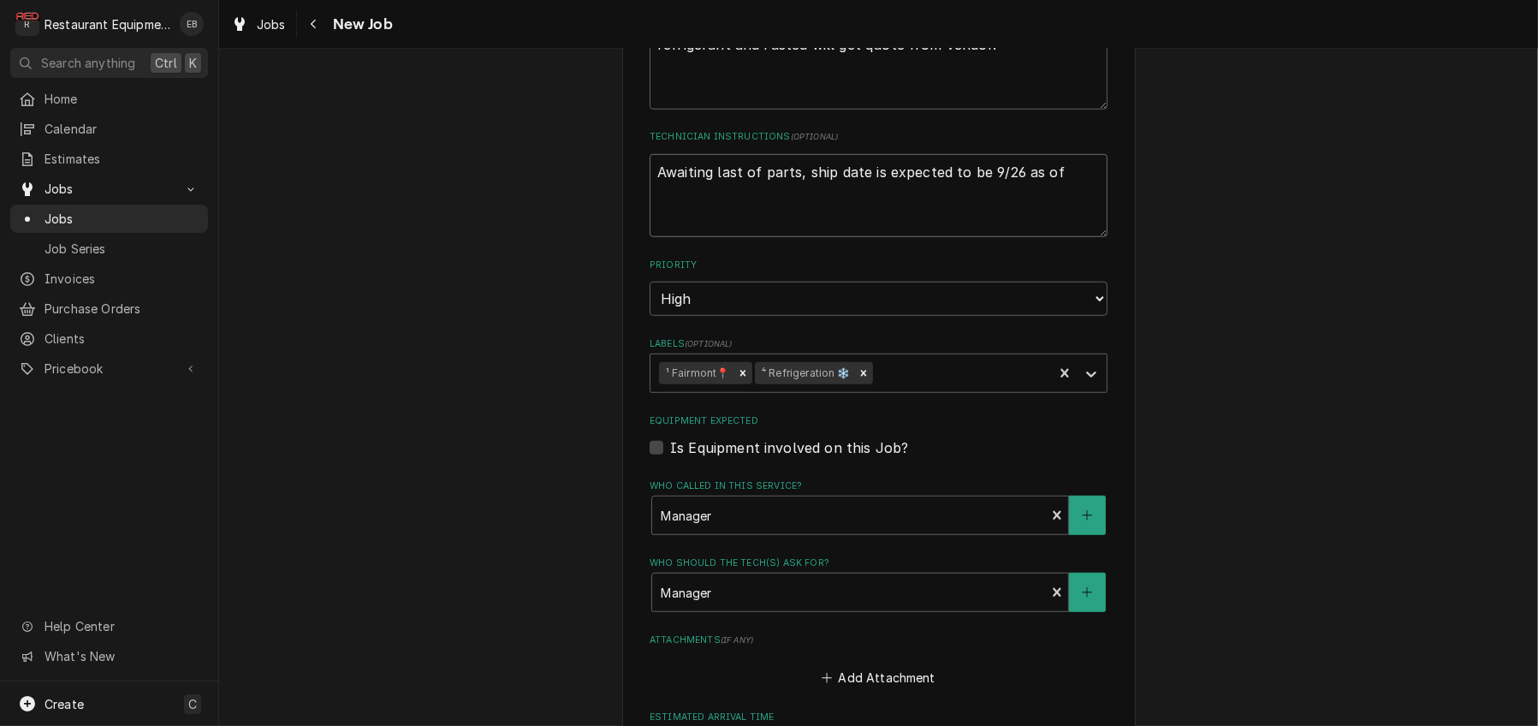
type textarea "Awaiting last of parts, ship date is expected to be 9/26 as of"
type textarea "x"
type textarea "Awaiting last of parts, ship date is expected to be 9/26 as of"
type textarea "x"
type textarea "Awaiting last of parts, ship date is expected to be 9/26 as of"
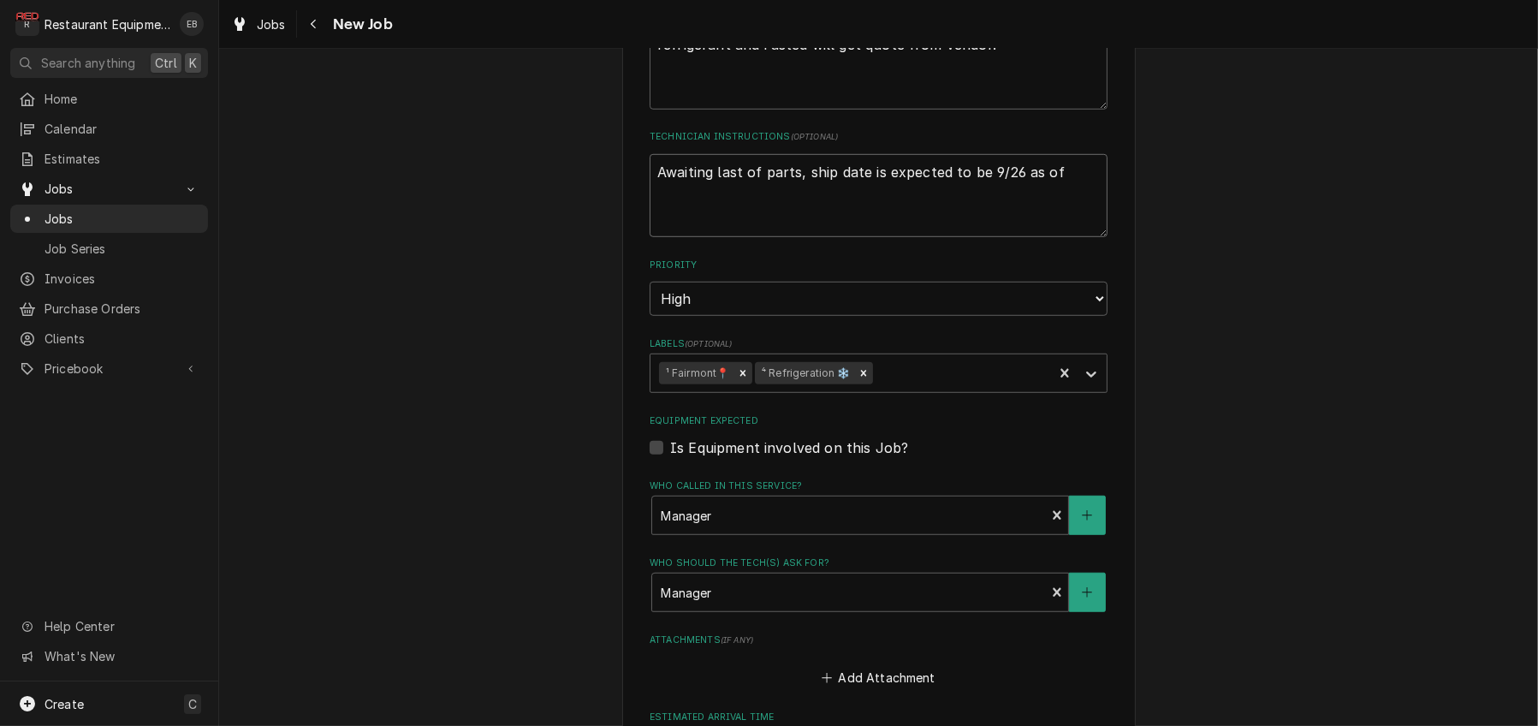
type textarea "x"
type textarea "Awaiting last of parts, ship date is expected to be 9/26 as of 9"
type textarea "x"
type textarea "Awaiting last of parts, ship date is expected to be 9/26 as of 9/"
type textarea "x"
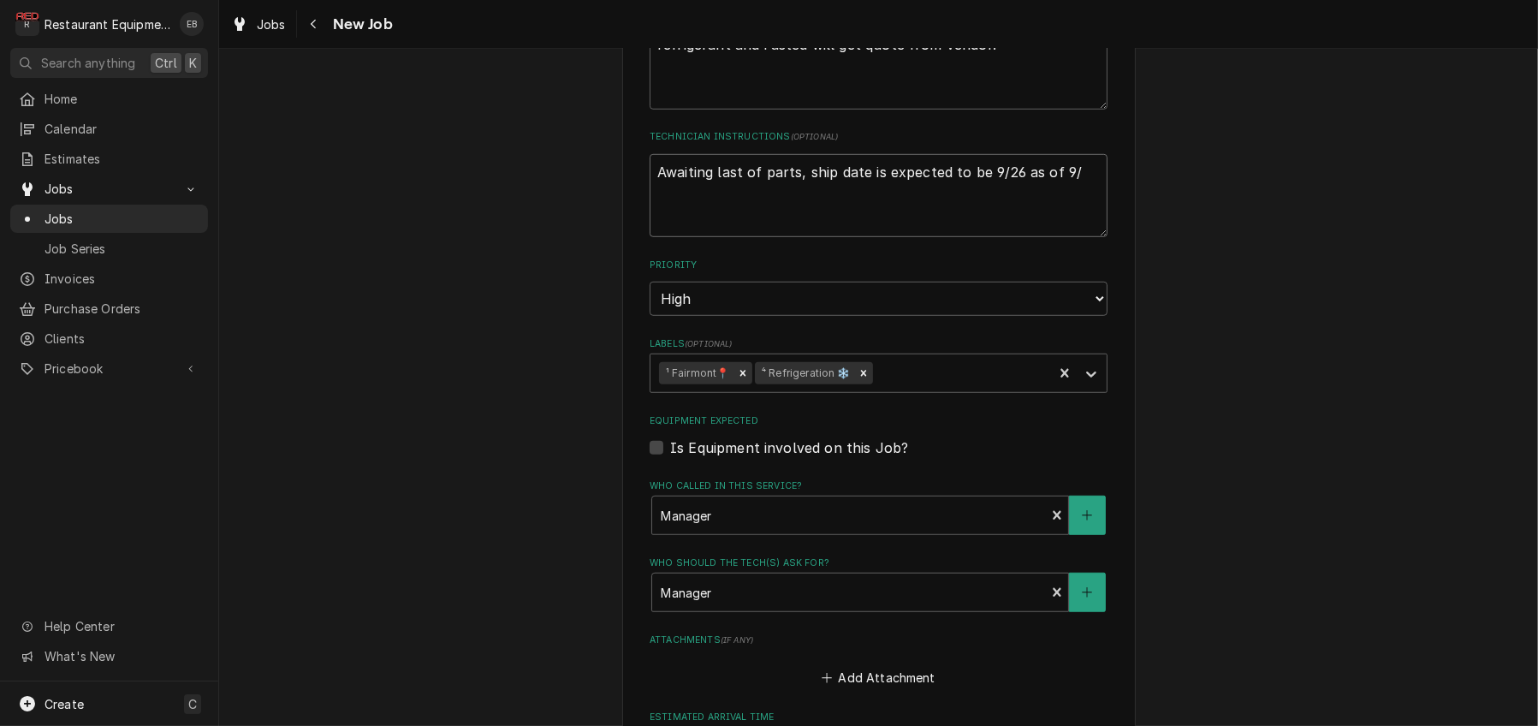
type textarea "Awaiting last of parts, ship date is expected to be 9/26 as of 9/1"
type textarea "x"
type textarea "Awaiting last of parts, ship date is expected to be 9/26 as of 9/17"
type textarea "x"
type textarea "Awaiting last of parts, ship date is expected to be 9/26 as of 9/17."
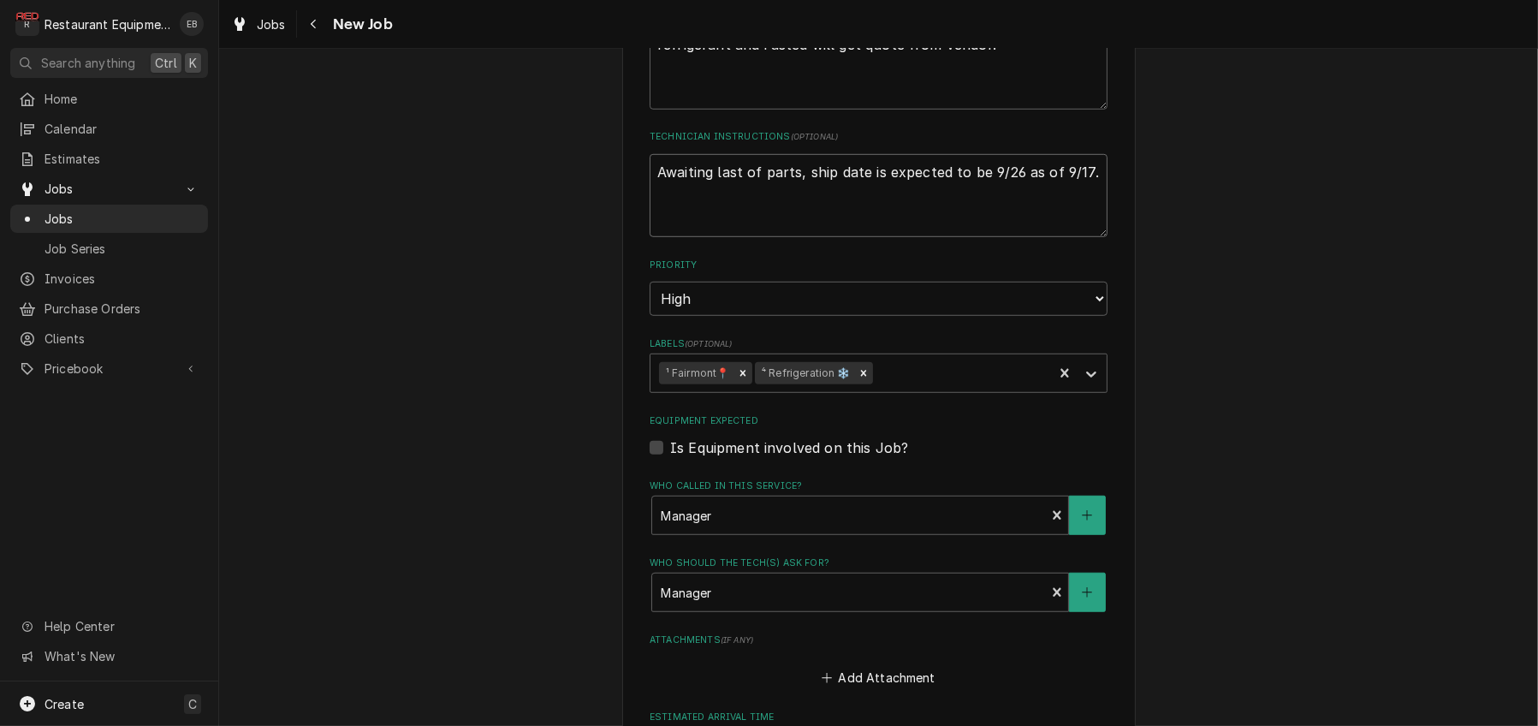
type textarea "x"
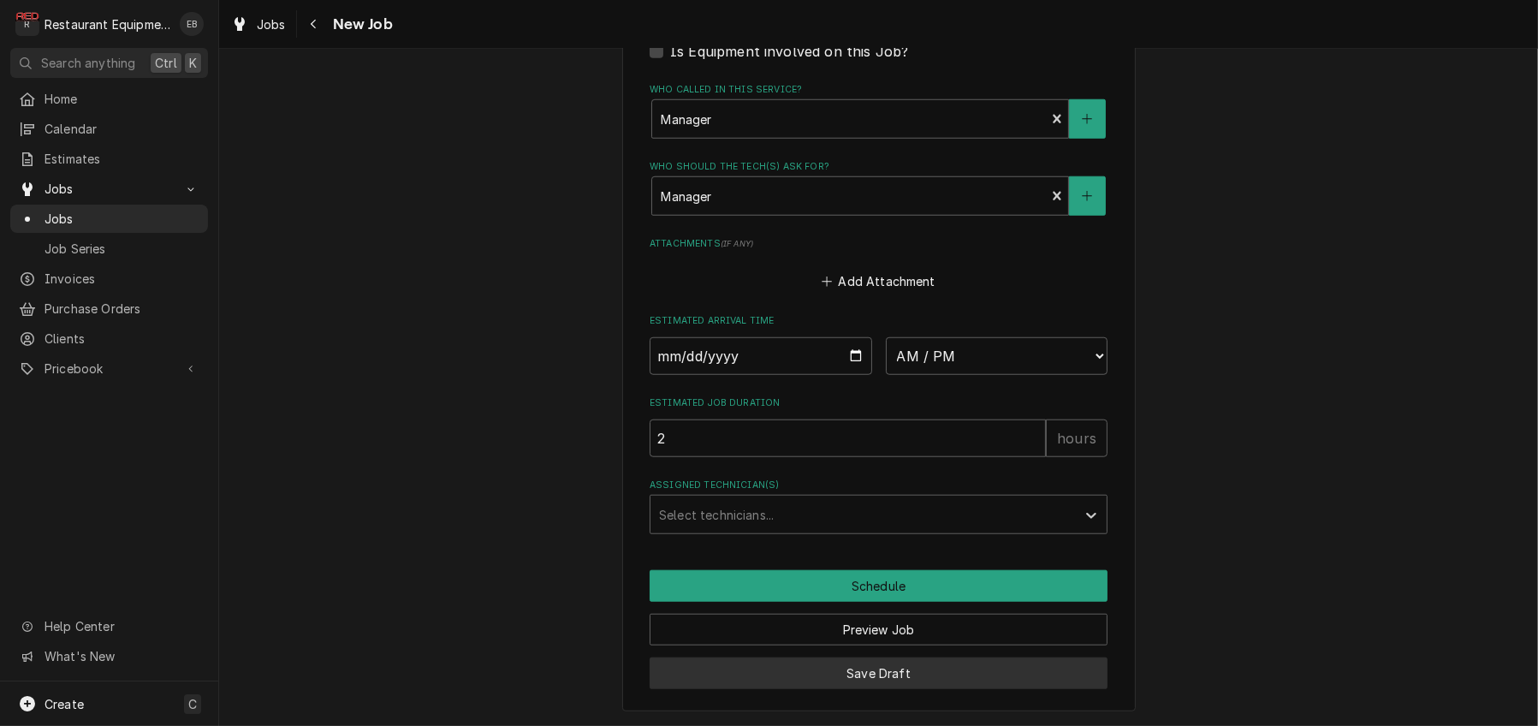
type textarea "Awaiting last of parts, ship date is expected to be 9/26 as of 9/17."
click at [915, 665] on button "Save Draft" at bounding box center [879, 673] width 458 height 32
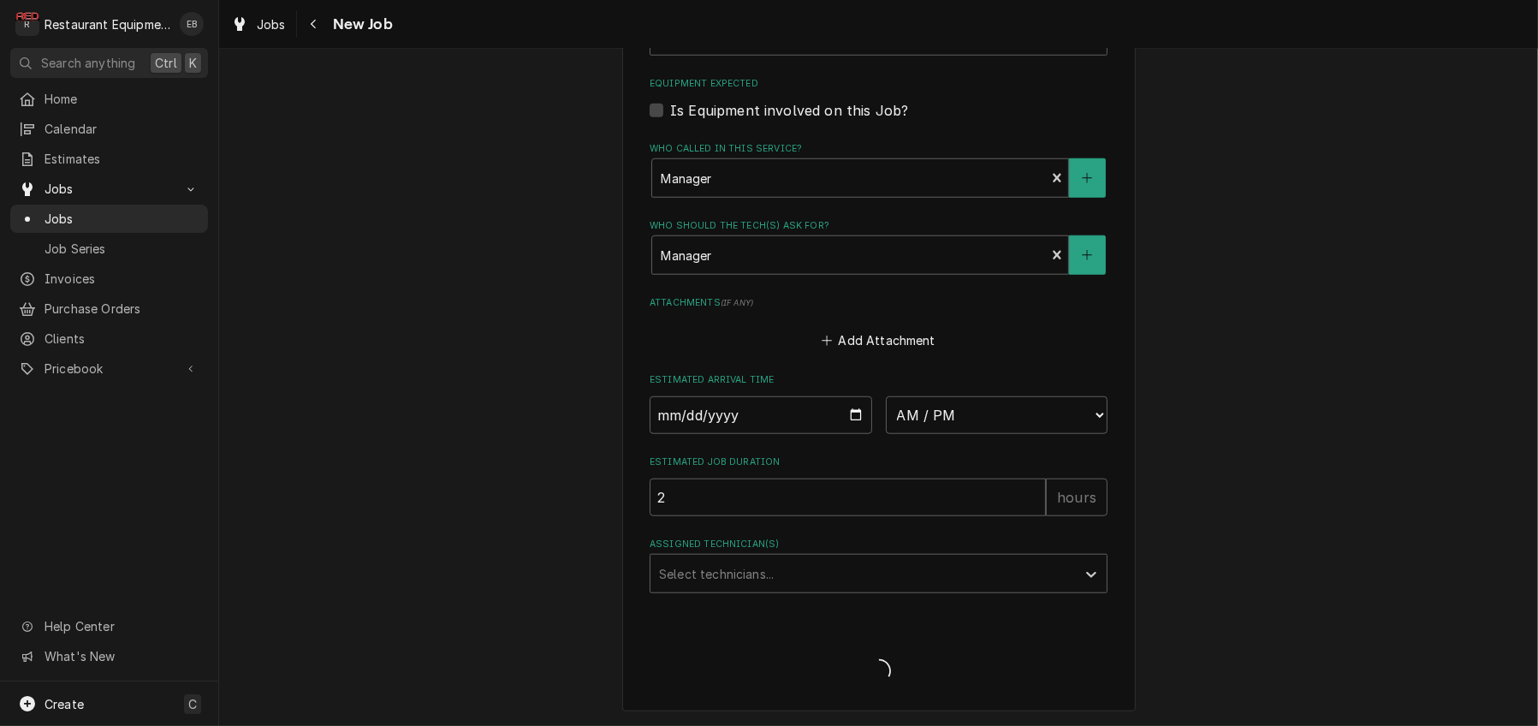
scroll to position [2016, 0]
type textarea "x"
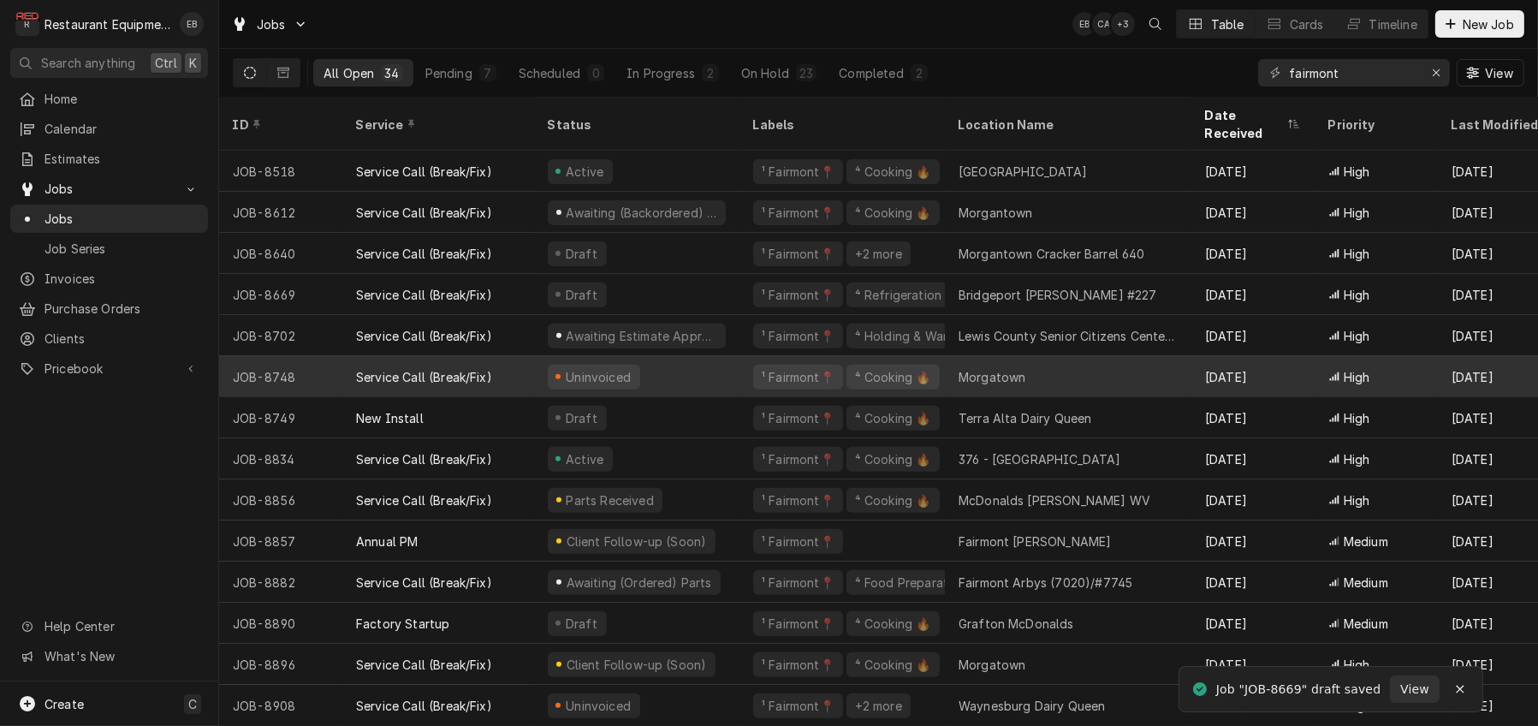
scroll to position [834, 0]
